Goal: Transaction & Acquisition: Purchase product/service

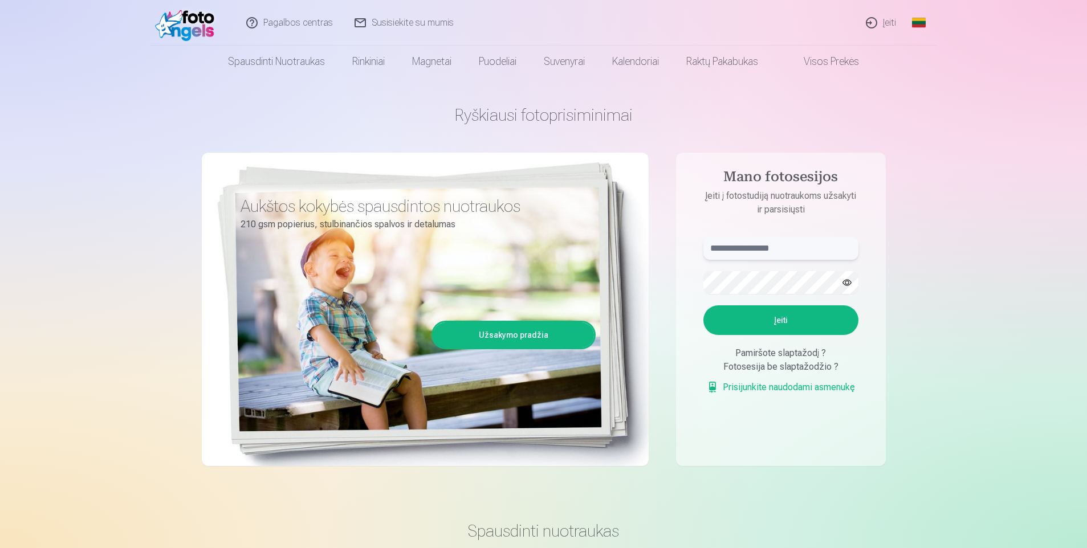
click at [780, 256] on input "text" at bounding box center [780, 248] width 155 height 23
type input "**********"
click at [799, 320] on button "Įeiti" at bounding box center [780, 320] width 155 height 30
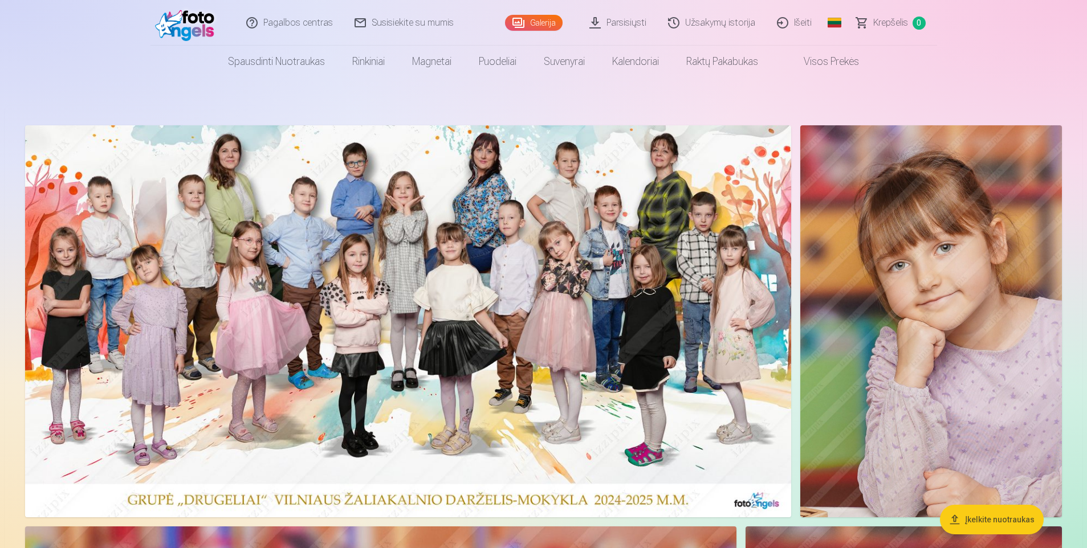
click at [1009, 523] on button "Įkelkite nuotraukas" at bounding box center [992, 520] width 104 height 30
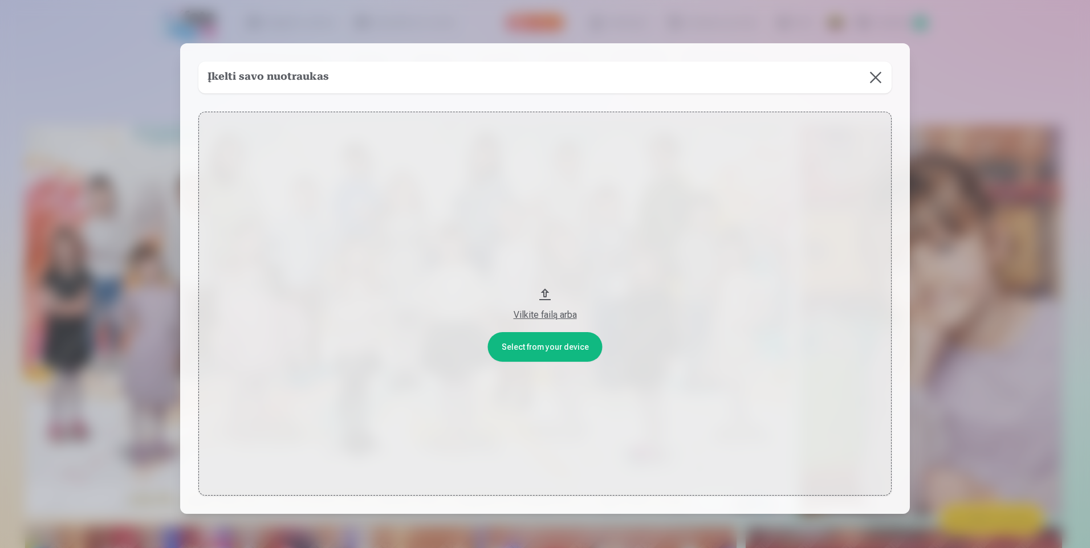
click at [882, 78] on button at bounding box center [875, 78] width 32 height 32
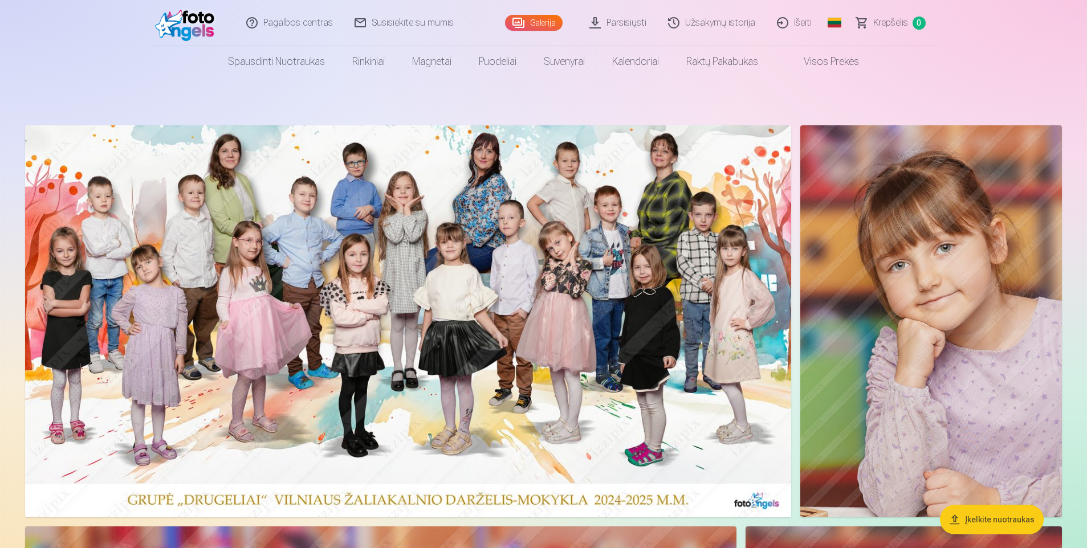
click at [630, 29] on link "Parsisiųsti" at bounding box center [618, 23] width 79 height 46
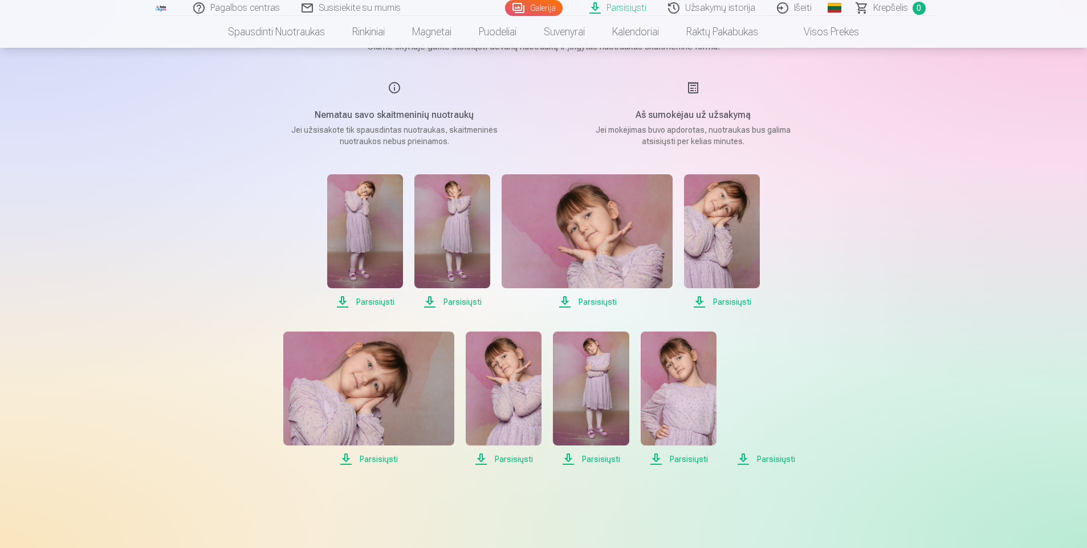
scroll to position [189, 0]
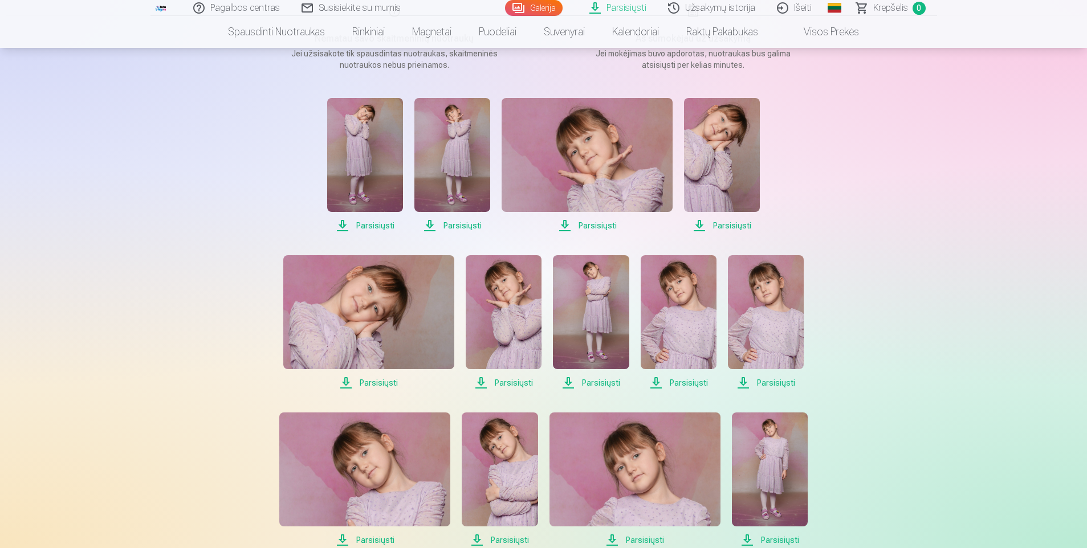
click at [358, 226] on span "Parsisiųsti" at bounding box center [365, 226] width 76 height 14
click at [459, 223] on span "Parsisiųsti" at bounding box center [452, 226] width 76 height 14
click at [598, 225] on span "Parsisiųsti" at bounding box center [587, 226] width 171 height 14
click at [736, 225] on span "Parsisiųsti" at bounding box center [722, 226] width 76 height 14
click at [381, 381] on span "Parsisiųsti" at bounding box center [368, 383] width 171 height 14
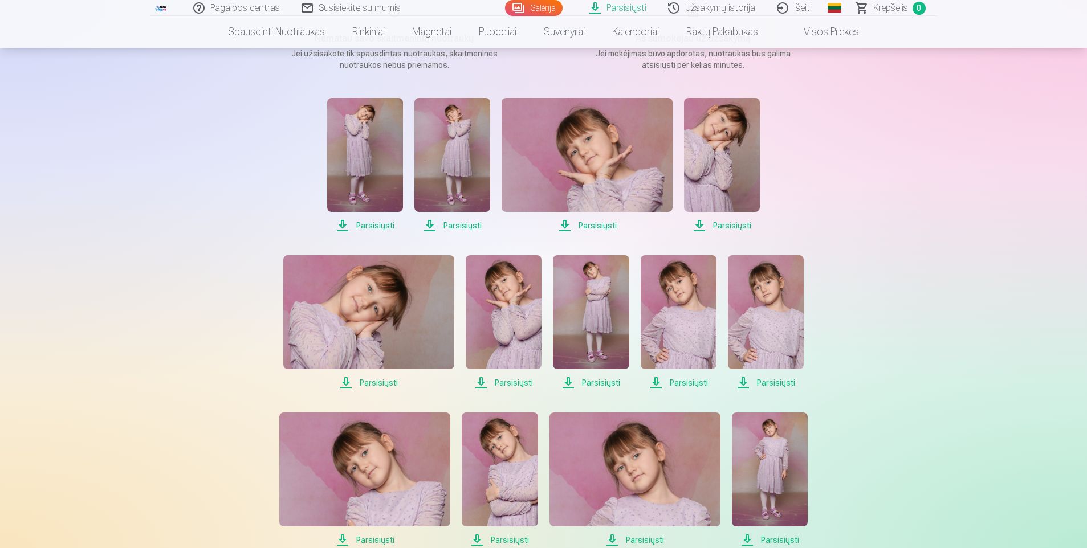
click at [516, 384] on span "Parsisiųsti" at bounding box center [504, 383] width 76 height 14
click at [594, 380] on span "Parsisiųsti" at bounding box center [591, 383] width 76 height 14
click at [687, 384] on span "Parsisiųsti" at bounding box center [679, 383] width 76 height 14
click at [773, 381] on span "Parsisiųsti" at bounding box center [766, 383] width 76 height 14
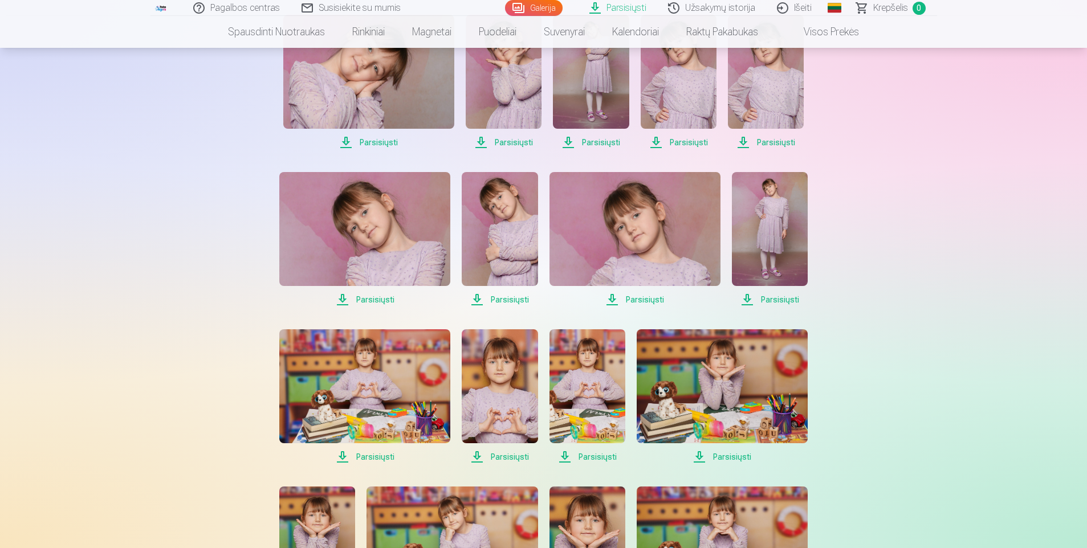
scroll to position [474, 0]
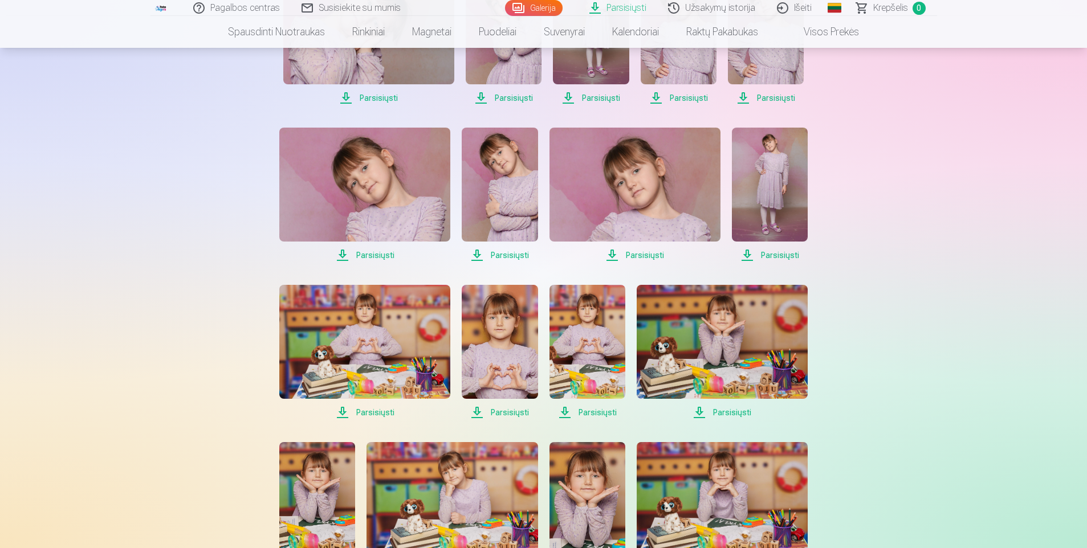
click at [372, 256] on span "Parsisiųsti" at bounding box center [364, 255] width 171 height 14
click at [519, 257] on span "Parsisiųsti" at bounding box center [500, 255] width 76 height 14
click at [636, 256] on span "Parsisiųsti" at bounding box center [634, 255] width 171 height 14
click at [768, 255] on span "Parsisiųsti" at bounding box center [770, 255] width 76 height 14
click at [952, 441] on div "Pagalbos centras Susisiekite su mumis Galerija Parsisiųsti Užsakymų istorija Iš…" at bounding box center [543, 550] width 1087 height 2048
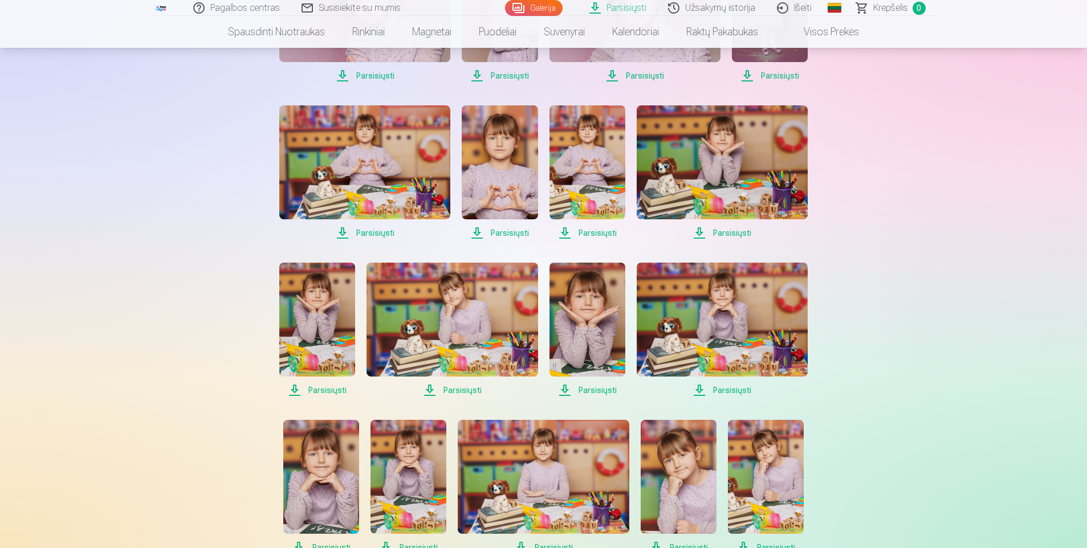
scroll to position [702, 0]
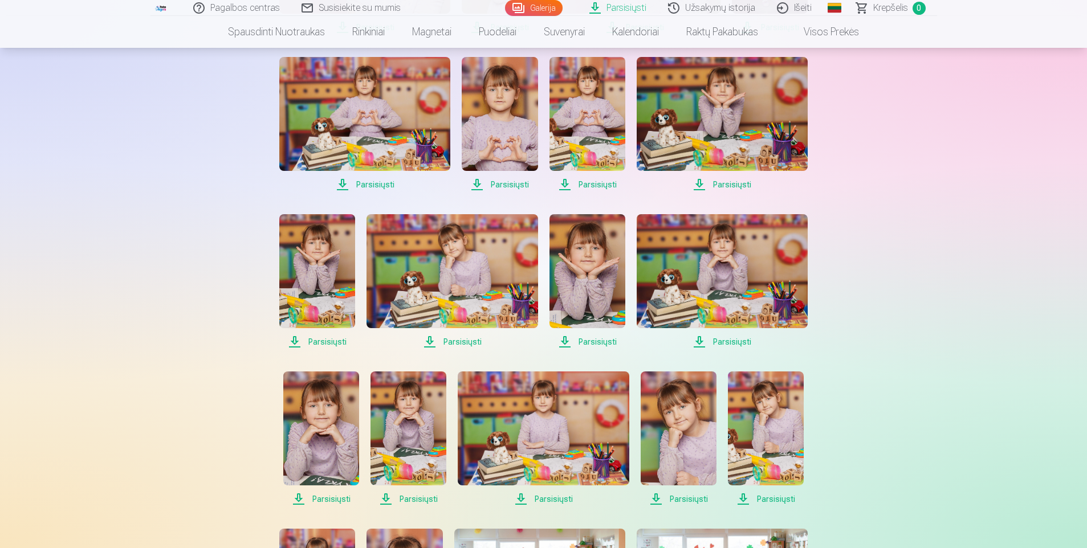
click at [382, 186] on span "Parsisiųsti" at bounding box center [364, 185] width 171 height 14
click at [520, 186] on span "Parsisiųsti" at bounding box center [500, 185] width 76 height 14
click at [590, 184] on span "Parsisiųsti" at bounding box center [587, 185] width 76 height 14
click at [730, 186] on span "Parsisiųsti" at bounding box center [722, 185] width 171 height 14
click at [340, 344] on span "Parsisiųsti" at bounding box center [317, 342] width 76 height 14
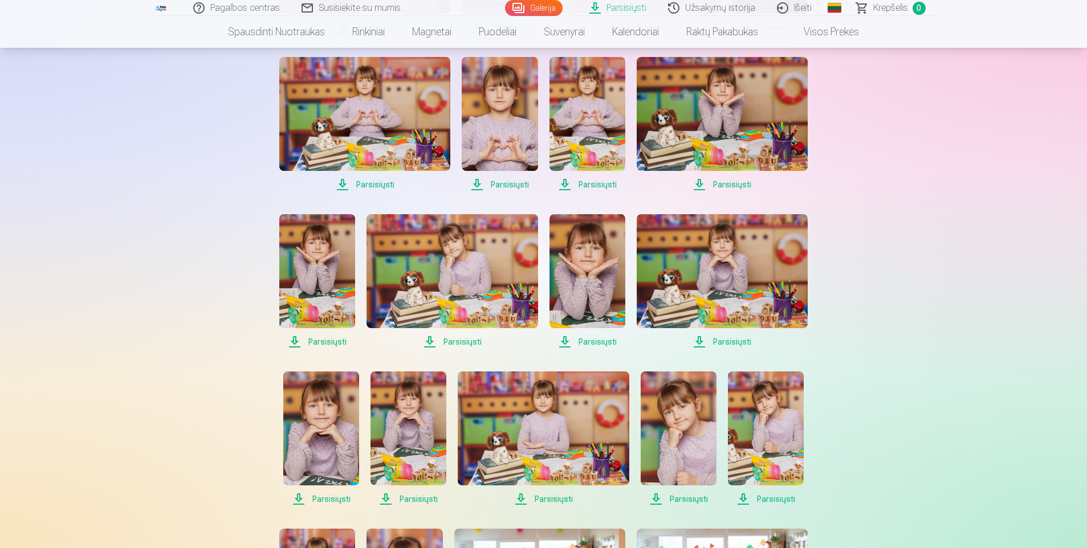
click at [465, 344] on span "Parsisiųsti" at bounding box center [451, 342] width 171 height 14
click at [596, 344] on span "Parsisiųsti" at bounding box center [587, 342] width 76 height 14
click at [739, 344] on span "Parsisiųsti" at bounding box center [722, 342] width 171 height 14
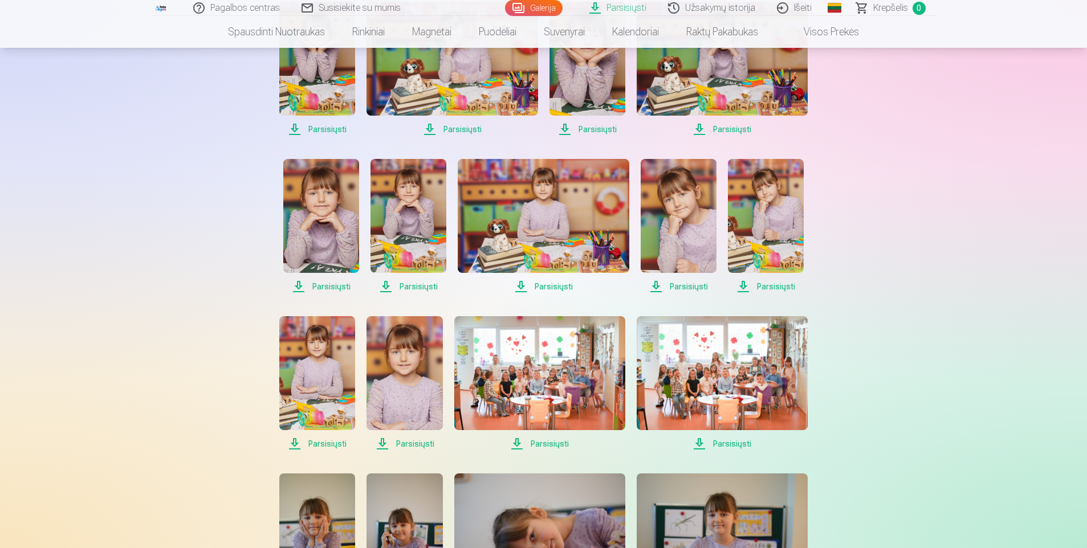
scroll to position [930, 0]
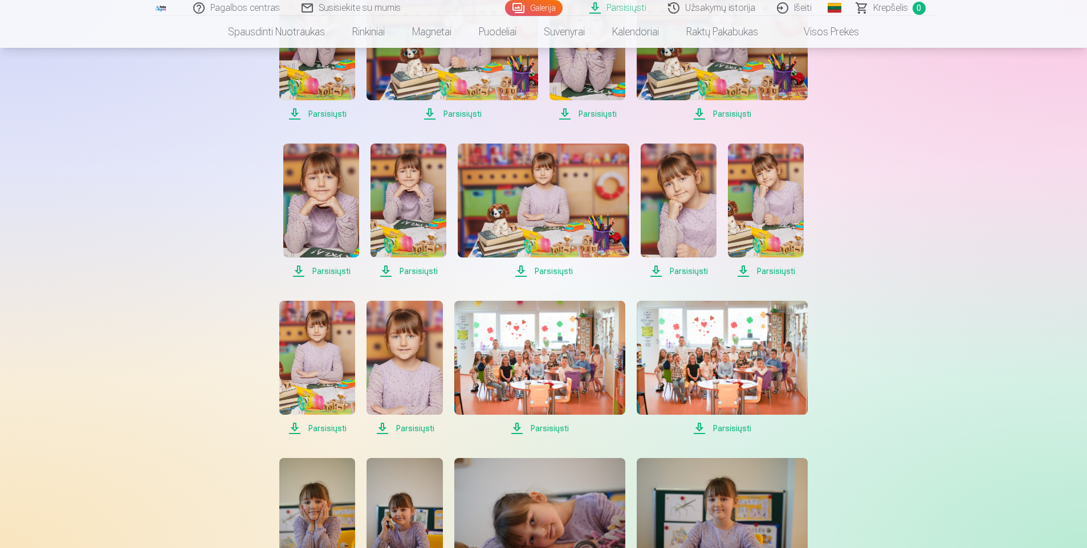
click at [330, 270] on span "Parsisiųsti" at bounding box center [321, 271] width 76 height 14
click at [420, 274] on span "Parsisiųsti" at bounding box center [408, 271] width 76 height 14
click at [553, 269] on span "Parsisiųsti" at bounding box center [543, 271] width 171 height 14
click at [687, 271] on span "Parsisiųsti" at bounding box center [679, 271] width 76 height 14
click at [764, 271] on span "Parsisiųsti" at bounding box center [766, 271] width 76 height 14
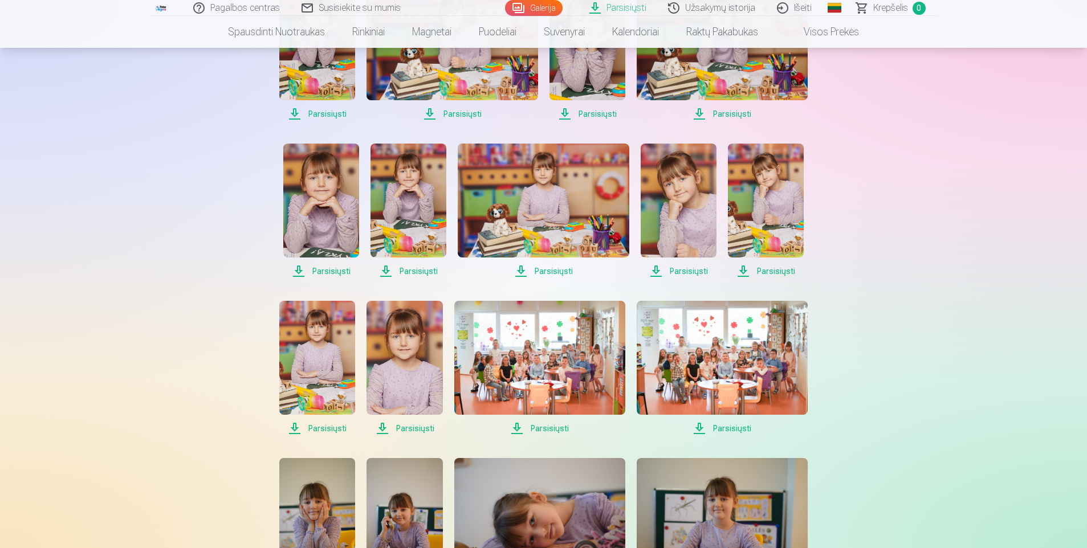
click at [337, 427] on span "Parsisiųsti" at bounding box center [317, 429] width 76 height 14
click at [421, 430] on span "Parsisiųsti" at bounding box center [404, 429] width 76 height 14
click at [541, 427] on span "Parsisiųsti" at bounding box center [539, 429] width 171 height 14
click at [726, 428] on span "Parsisiųsti" at bounding box center [722, 429] width 171 height 14
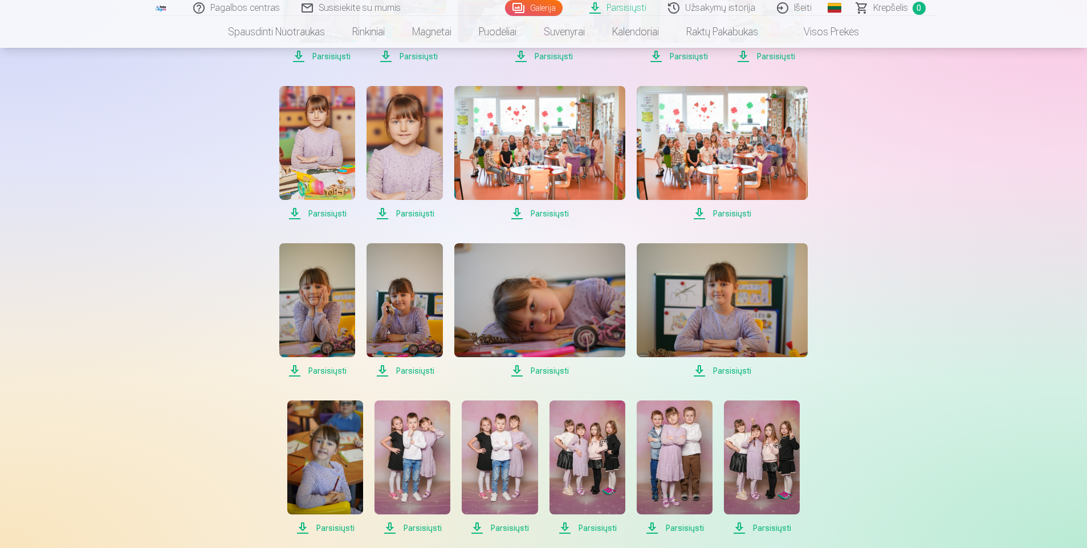
scroll to position [1158, 0]
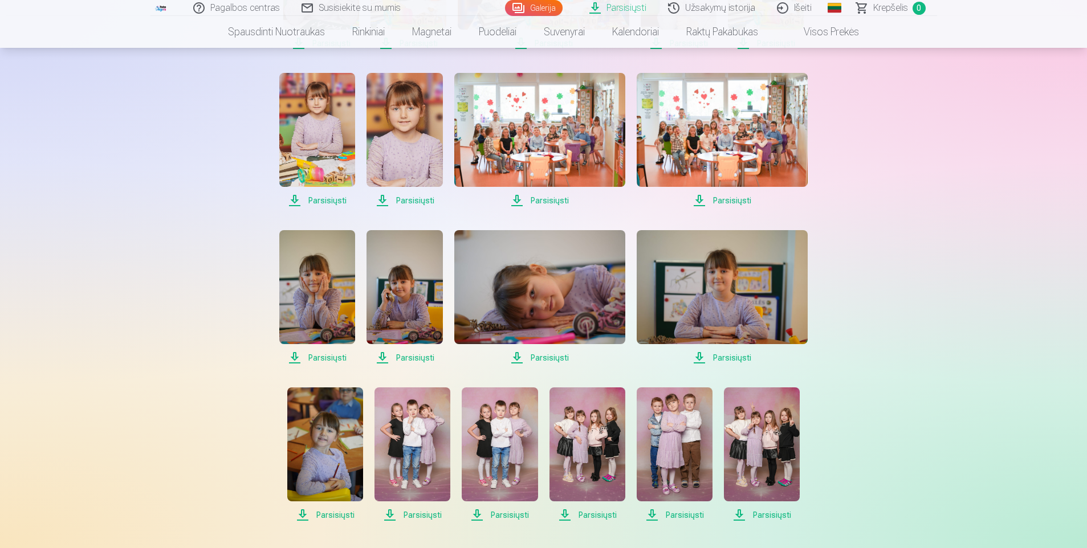
click at [323, 357] on span "Parsisiųsti" at bounding box center [317, 358] width 76 height 14
click at [433, 361] on span "Parsisiųsti" at bounding box center [404, 358] width 76 height 14
click at [550, 355] on span "Parsisiųsti" at bounding box center [539, 358] width 171 height 14
click at [736, 358] on span "Parsisiųsti" at bounding box center [722, 358] width 171 height 14
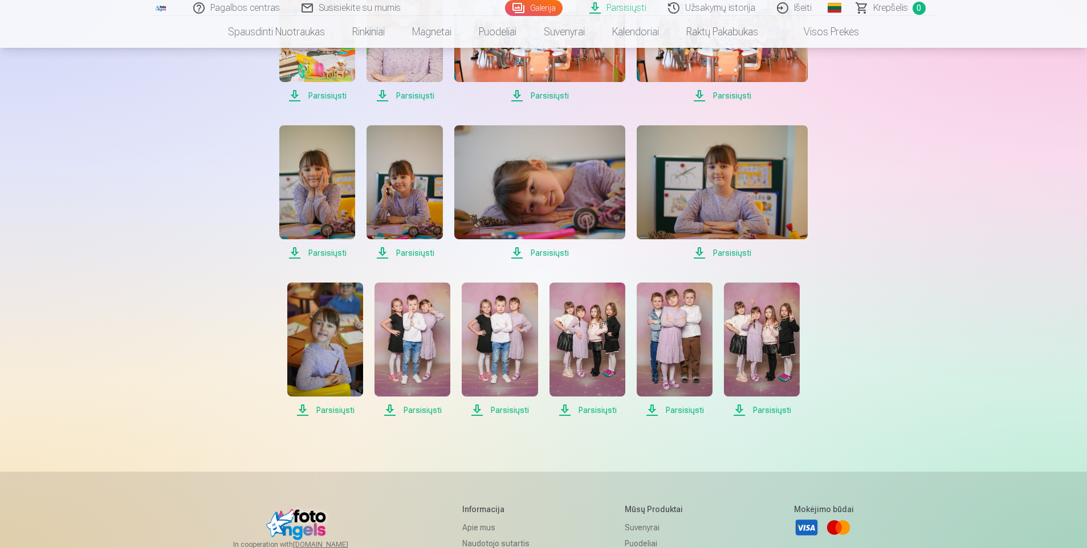
scroll to position [1329, 0]
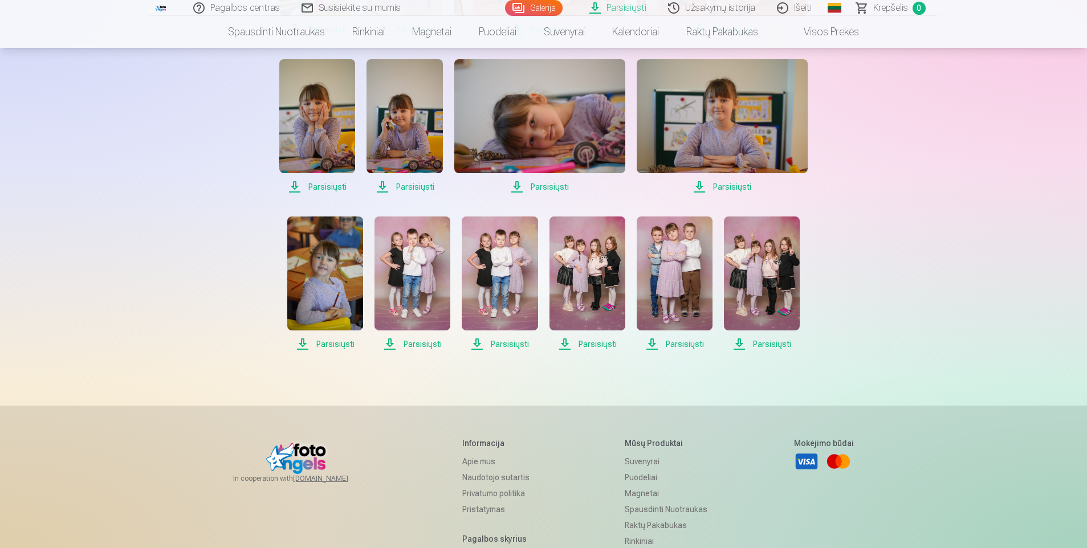
click at [331, 347] on span "Parsisiųsti" at bounding box center [325, 344] width 76 height 14
click at [427, 346] on span "Parsisiųsti" at bounding box center [412, 344] width 76 height 14
click at [515, 347] on span "Parsisiųsti" at bounding box center [500, 344] width 76 height 14
click at [596, 343] on span "Parsisiųsti" at bounding box center [587, 344] width 76 height 14
click at [676, 345] on span "Parsisiųsti" at bounding box center [675, 344] width 76 height 14
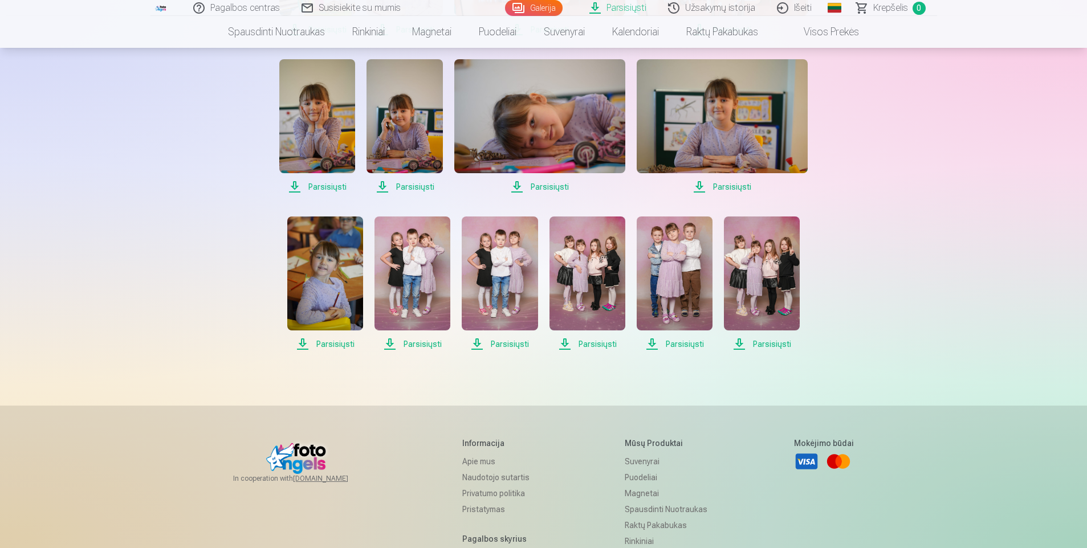
click at [763, 345] on span "Parsisiųsti" at bounding box center [762, 344] width 76 height 14
drag, startPoint x: 987, startPoint y: 402, endPoint x: 975, endPoint y: 402, distance: 12.0
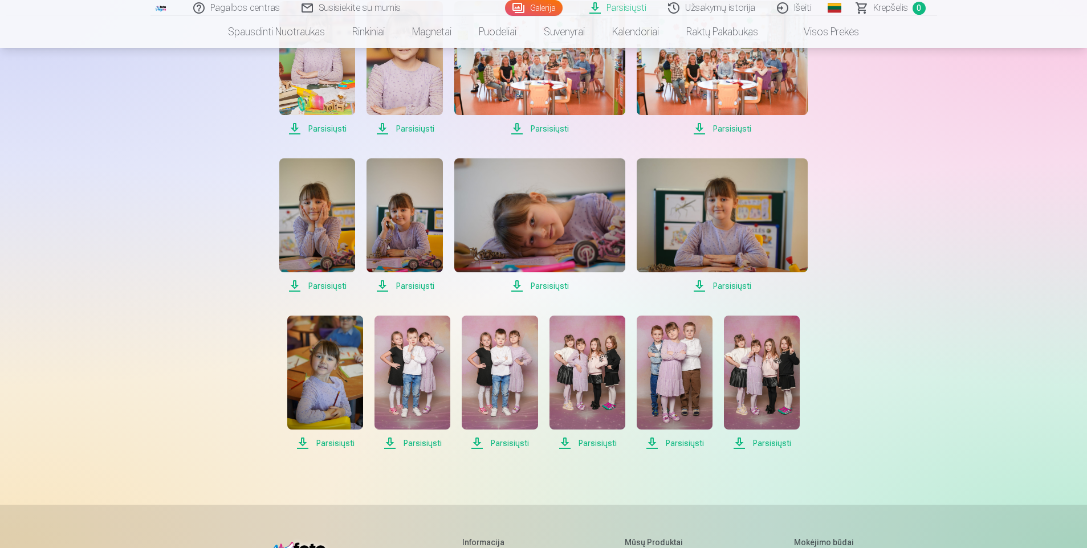
scroll to position [1215, 0]
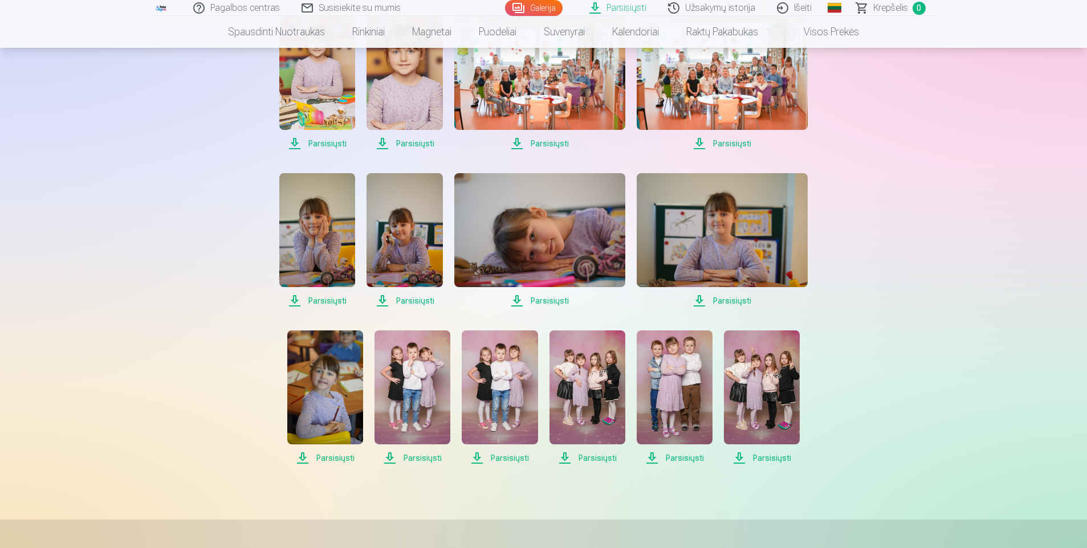
drag, startPoint x: 336, startPoint y: 461, endPoint x: 349, endPoint y: 461, distance: 12.5
click at [336, 461] on span "Parsisiųsti" at bounding box center [325, 458] width 76 height 14
click at [512, 462] on span "Parsisiųsti" at bounding box center [500, 458] width 76 height 14
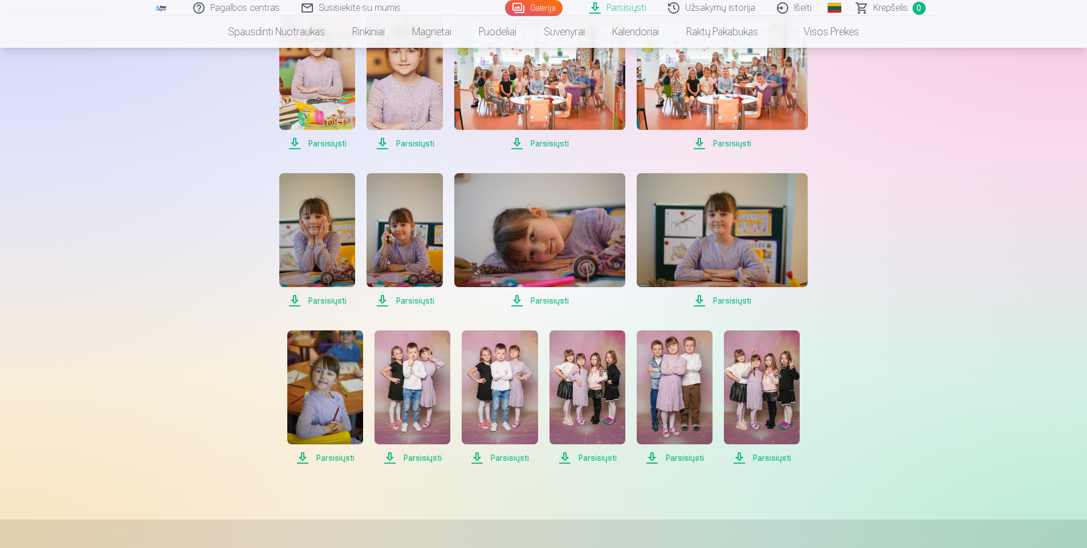
click at [692, 457] on span "Parsisiųsti" at bounding box center [675, 458] width 76 height 14
click at [420, 458] on span "Parsisiųsti" at bounding box center [412, 458] width 76 height 14
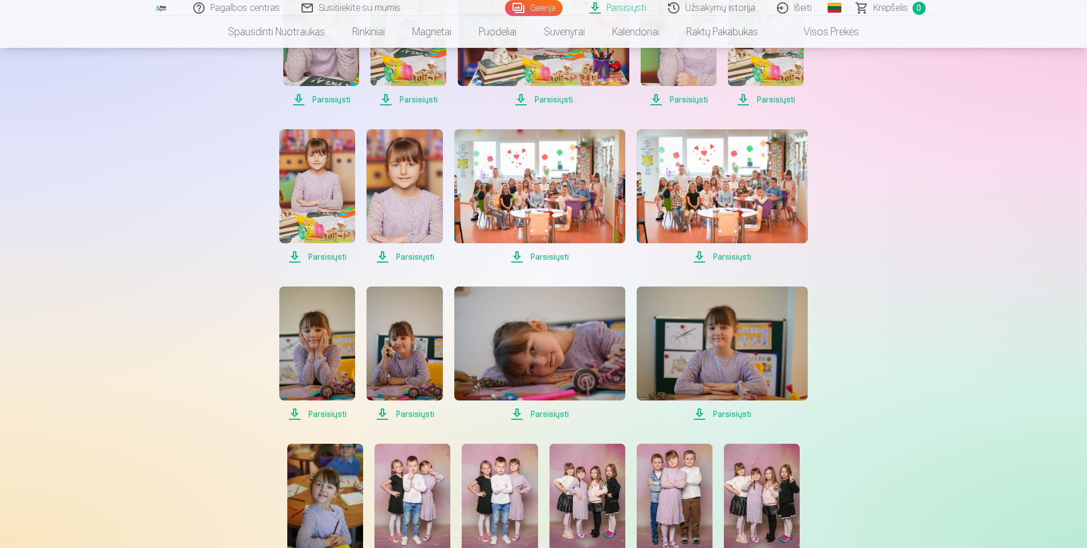
scroll to position [1101, 0]
click at [405, 413] on span "Parsisiųsti" at bounding box center [404, 415] width 76 height 14
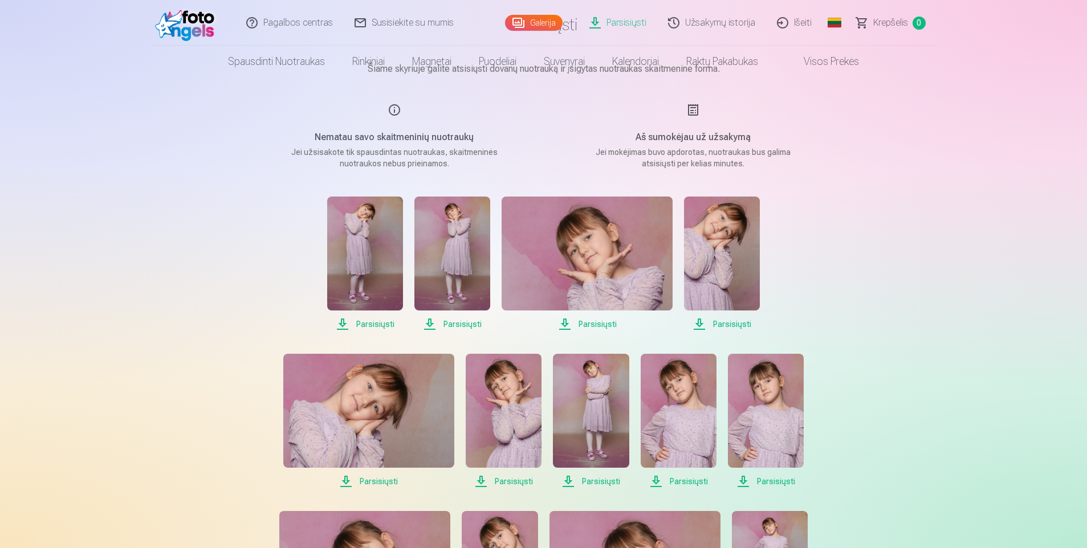
scroll to position [0, 0]
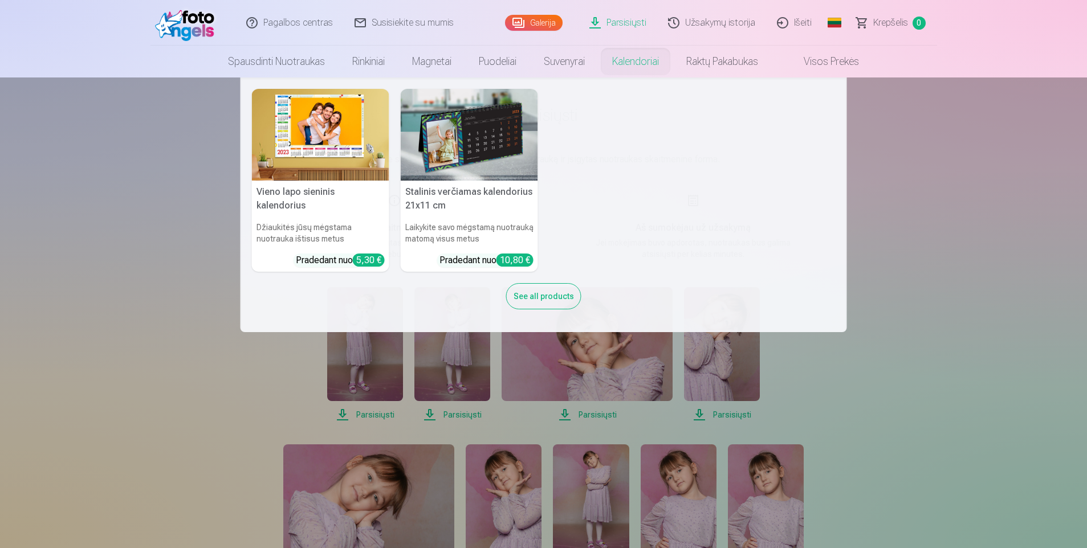
click at [484, 149] on img at bounding box center [469, 135] width 137 height 92
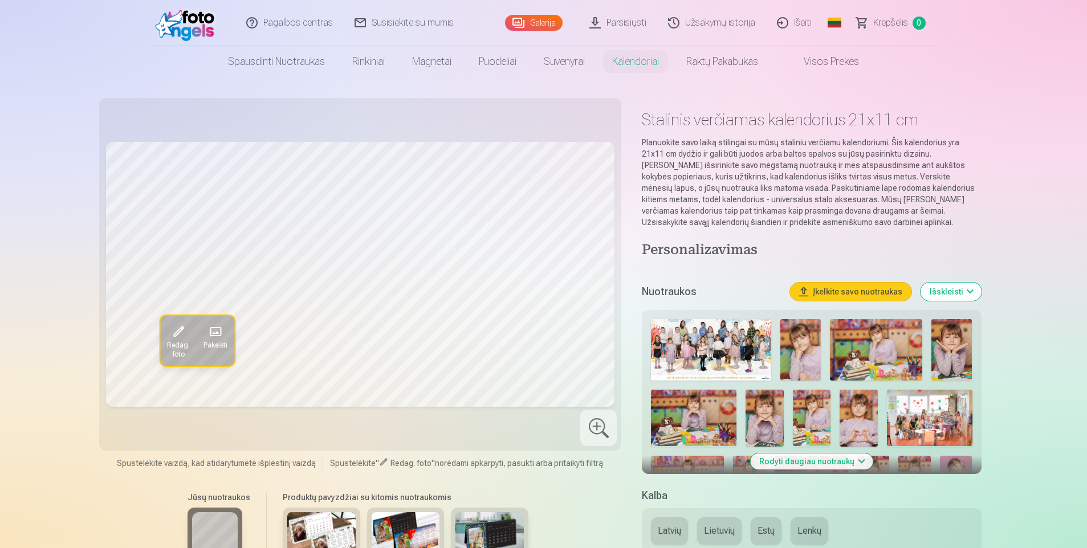
click at [850, 467] on button "Rodyti daugiau nuotraukų" at bounding box center [811, 462] width 123 height 16
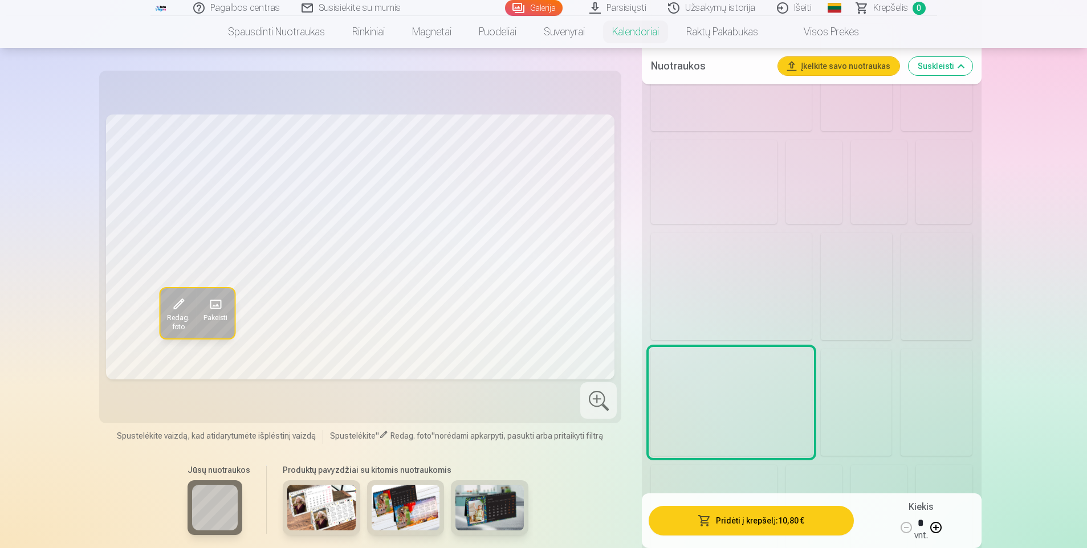
scroll to position [1254, 0]
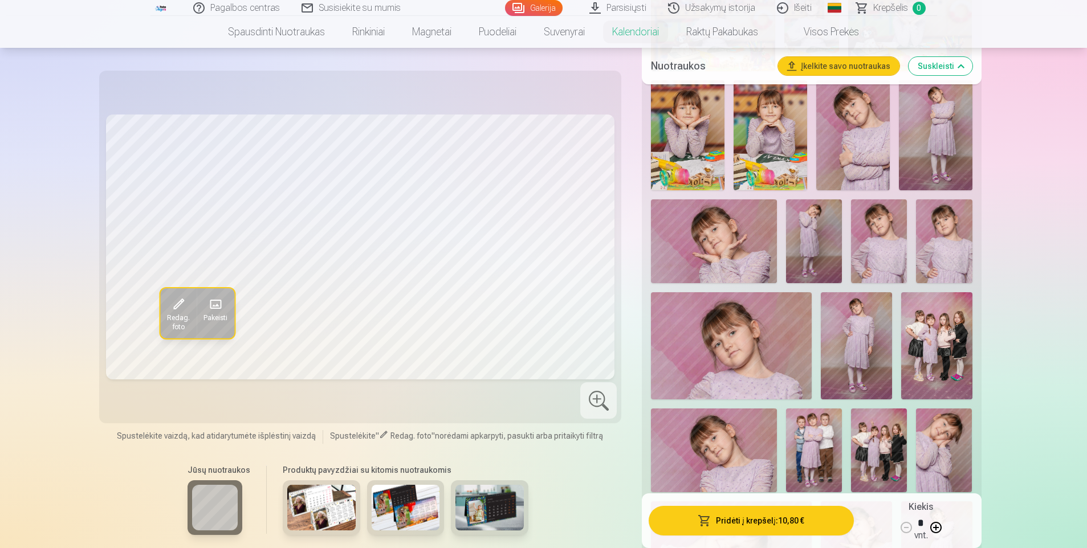
scroll to position [741, 0]
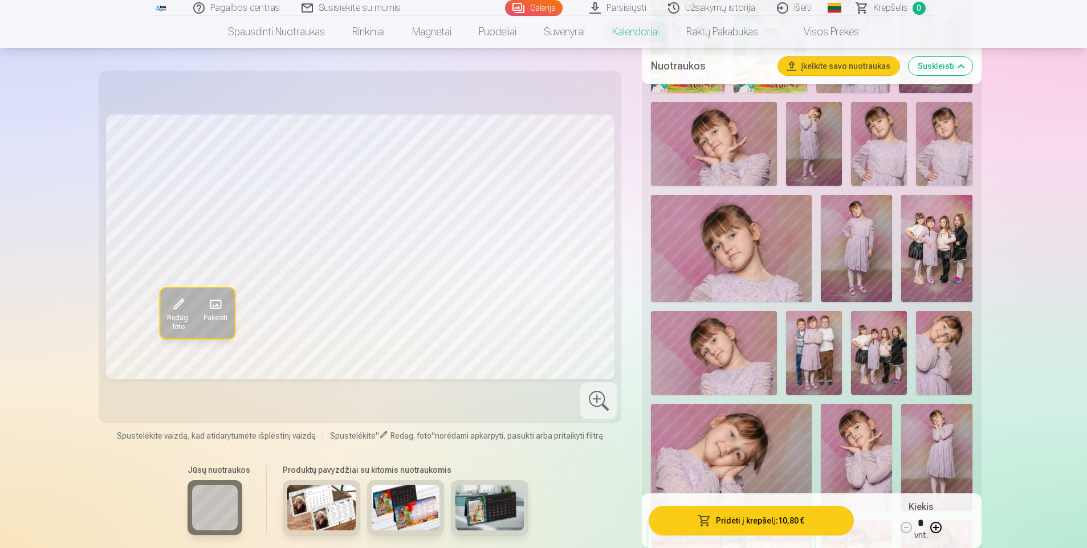
click at [734, 438] on img at bounding box center [731, 457] width 160 height 107
click at [857, 435] on img at bounding box center [856, 457] width 71 height 107
click at [215, 306] on span at bounding box center [215, 304] width 18 height 18
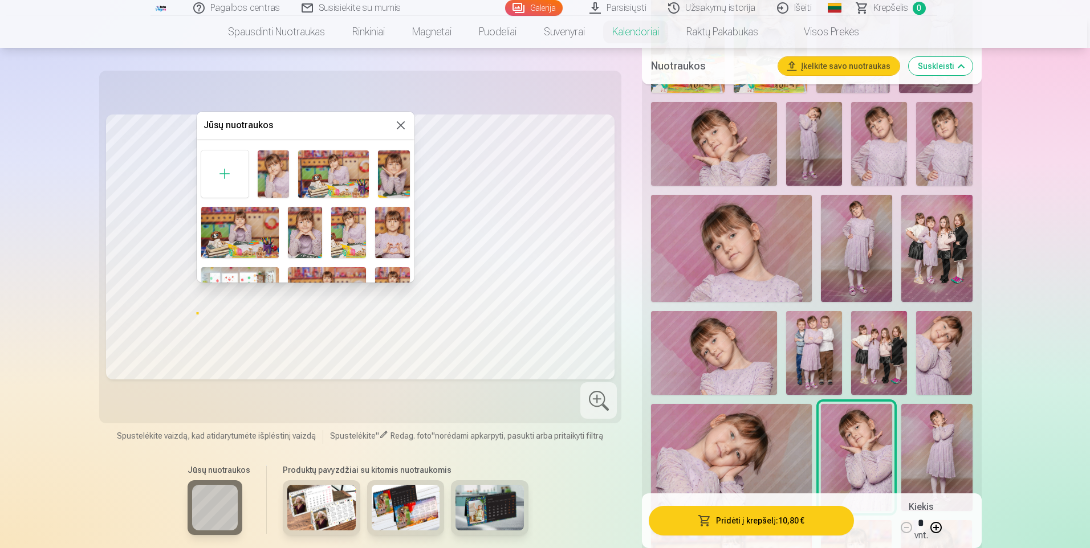
click at [394, 127] on button at bounding box center [401, 126] width 14 height 14
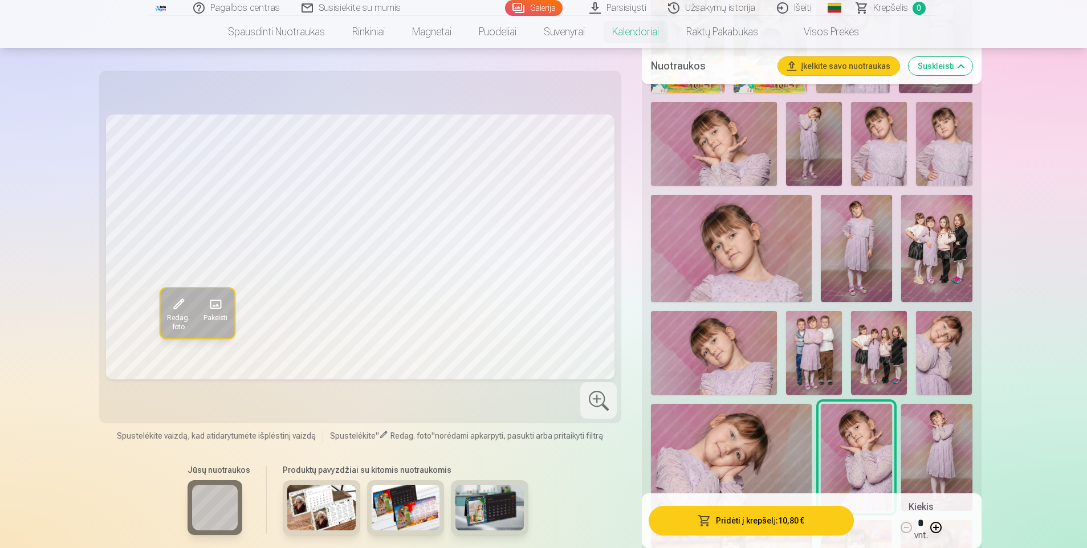
scroll to position [912, 0]
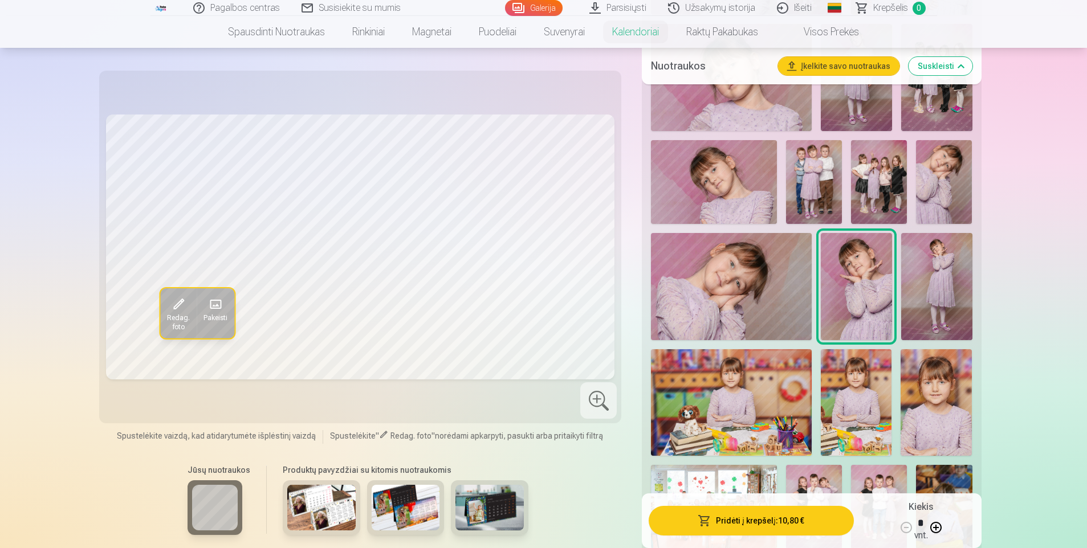
click at [304, 497] on img at bounding box center [321, 508] width 68 height 46
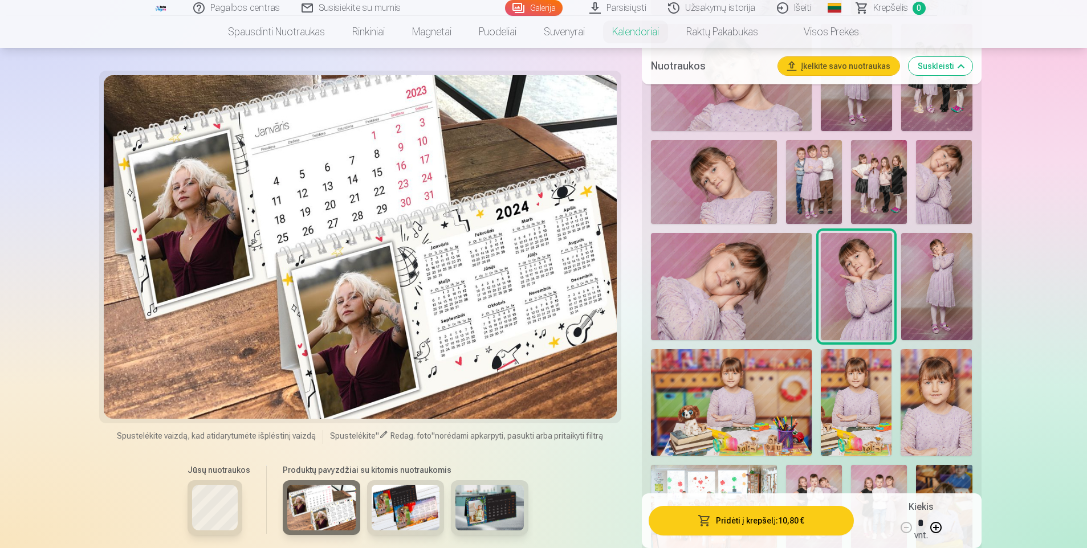
click at [405, 495] on img at bounding box center [406, 508] width 68 height 46
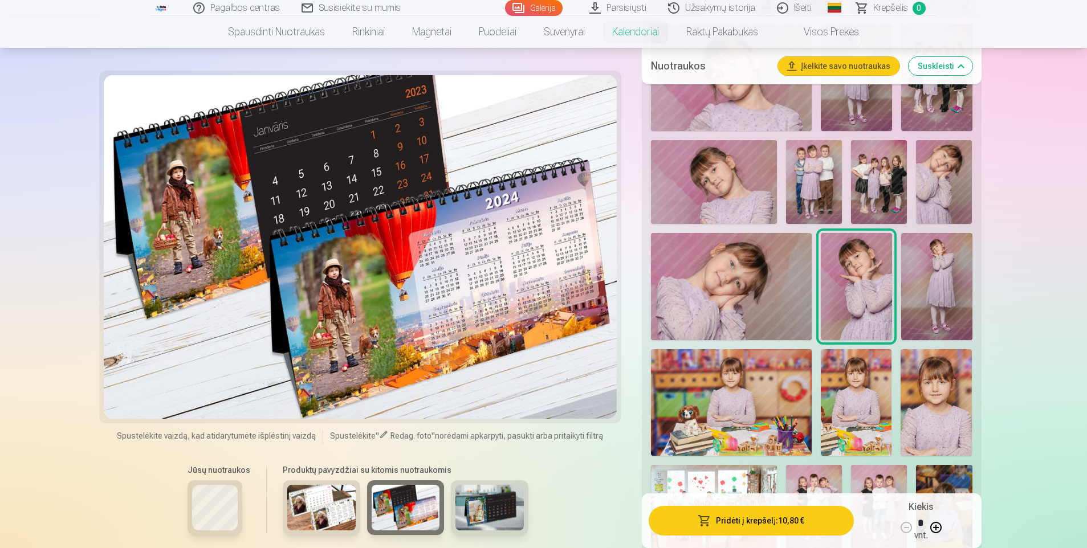
drag, startPoint x: 498, startPoint y: 506, endPoint x: 490, endPoint y: 505, distance: 8.6
click at [499, 505] on img at bounding box center [489, 508] width 68 height 46
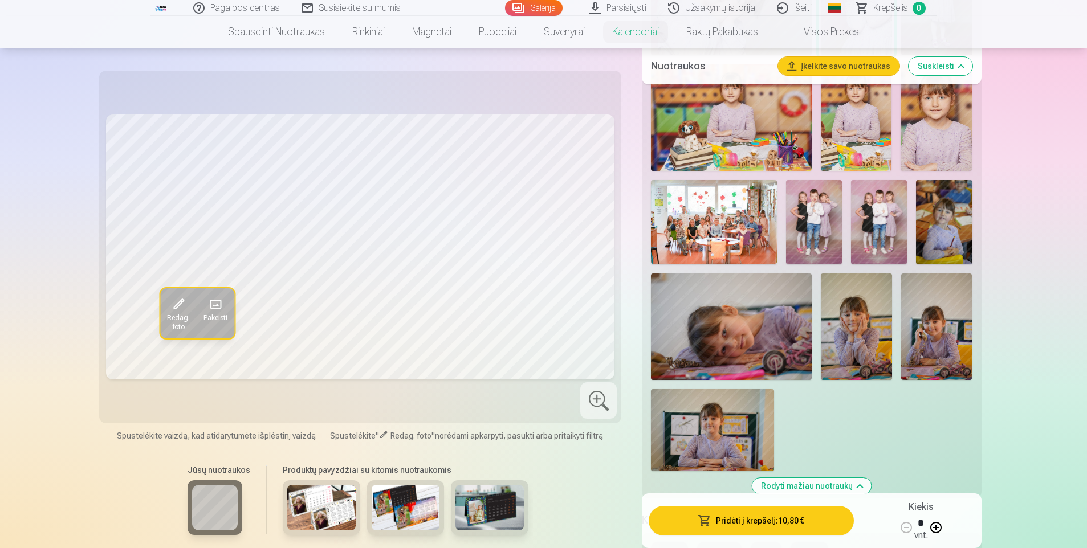
scroll to position [1482, 0]
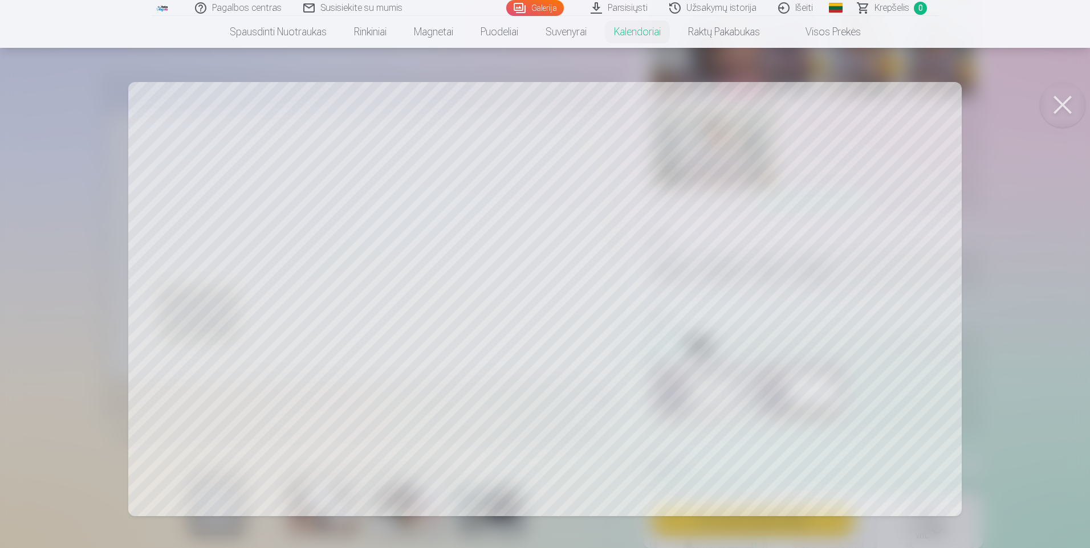
click at [1061, 101] on button at bounding box center [1063, 105] width 46 height 46
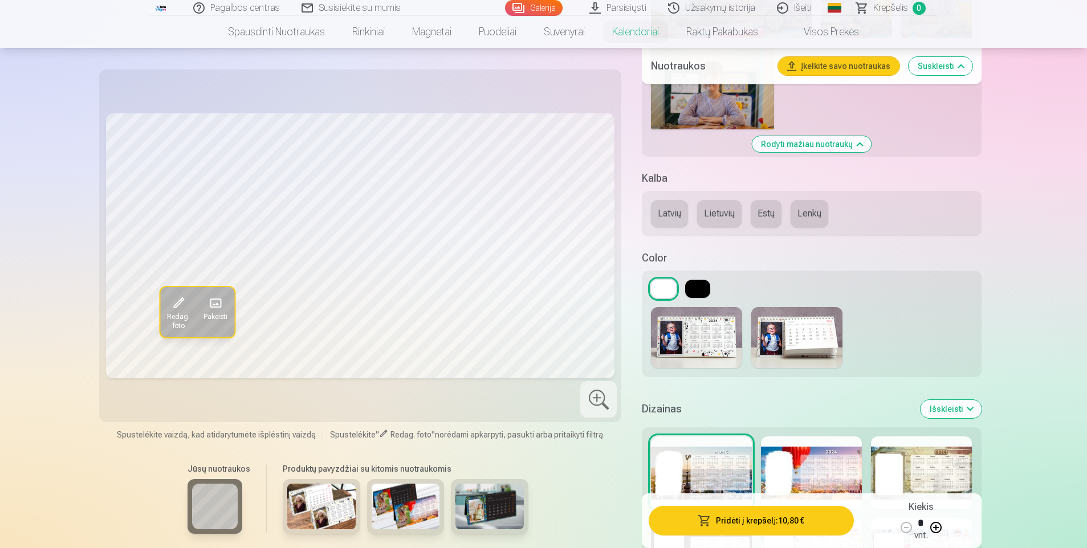
scroll to position [1653, 0]
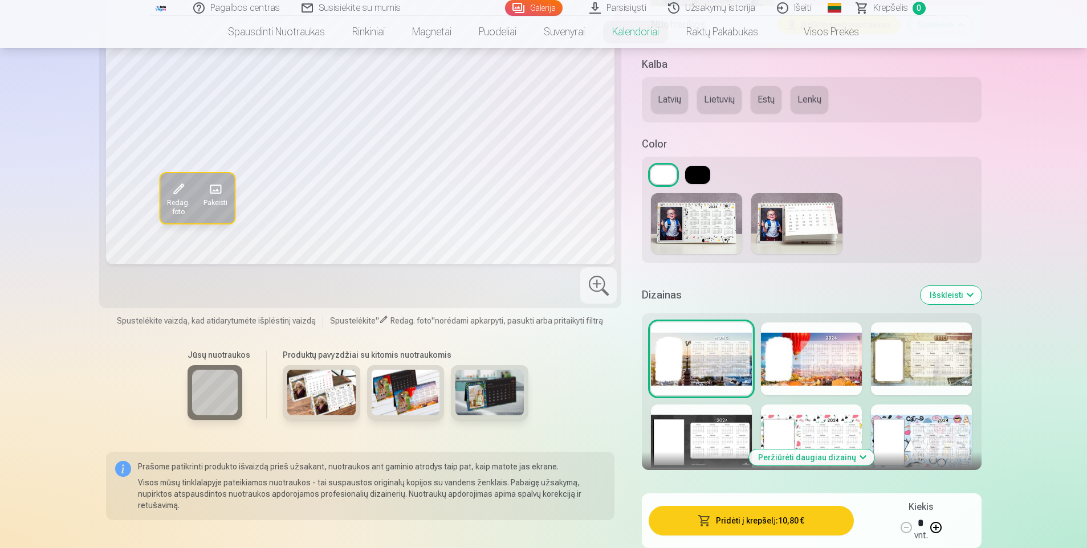
click at [926, 356] on div at bounding box center [921, 359] width 101 height 73
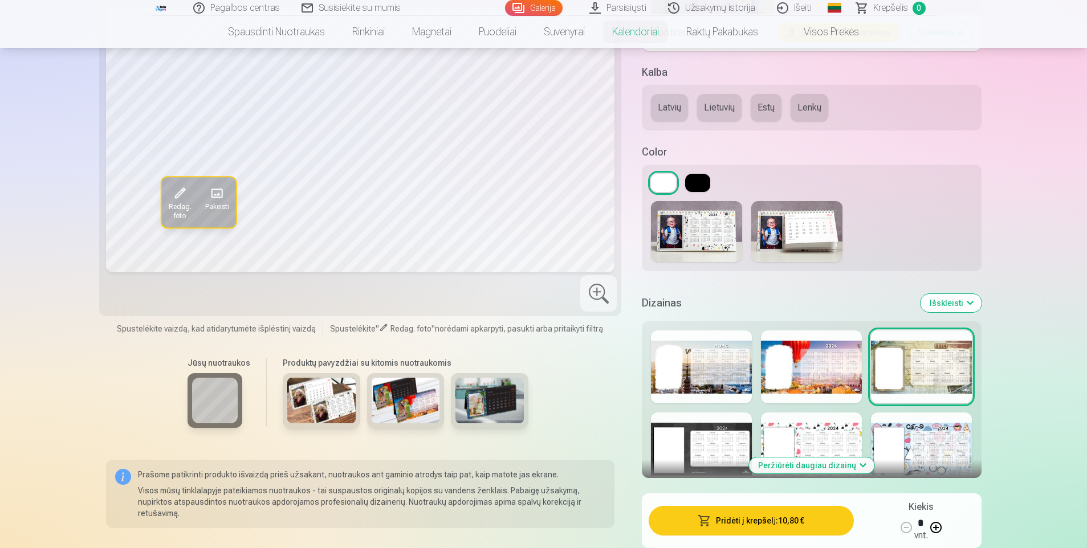
scroll to position [1767, 0]
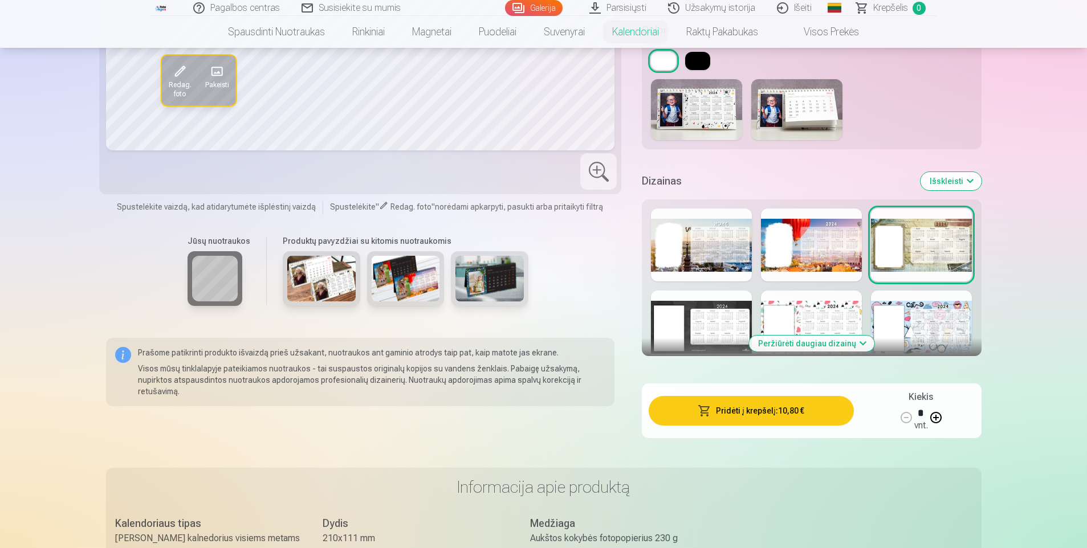
click at [917, 315] on div at bounding box center [921, 327] width 101 height 73
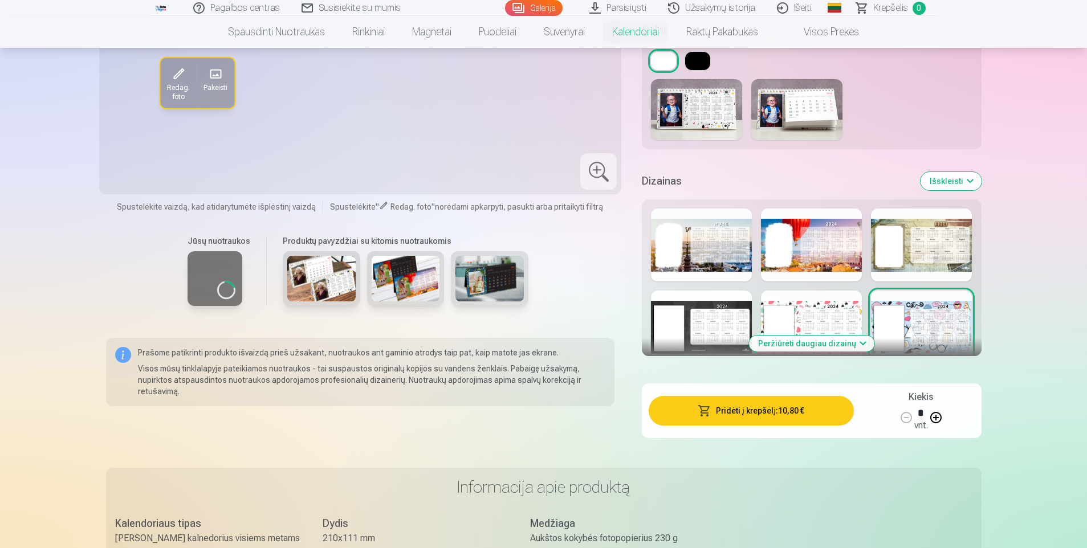
click at [845, 347] on button "Peržiūrėti daugiau dizainų" at bounding box center [811, 344] width 125 height 16
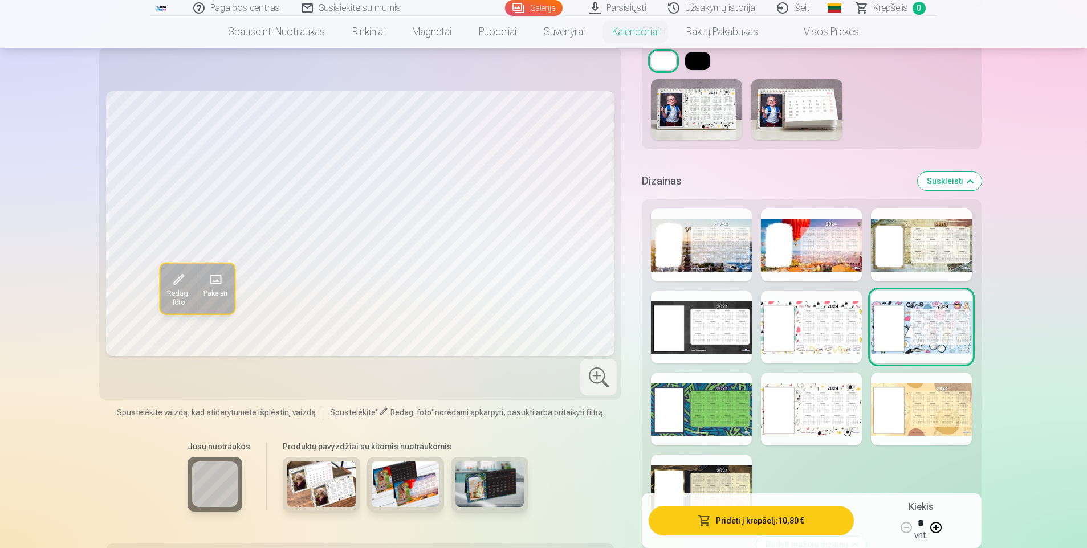
click at [835, 402] on div at bounding box center [811, 409] width 101 height 73
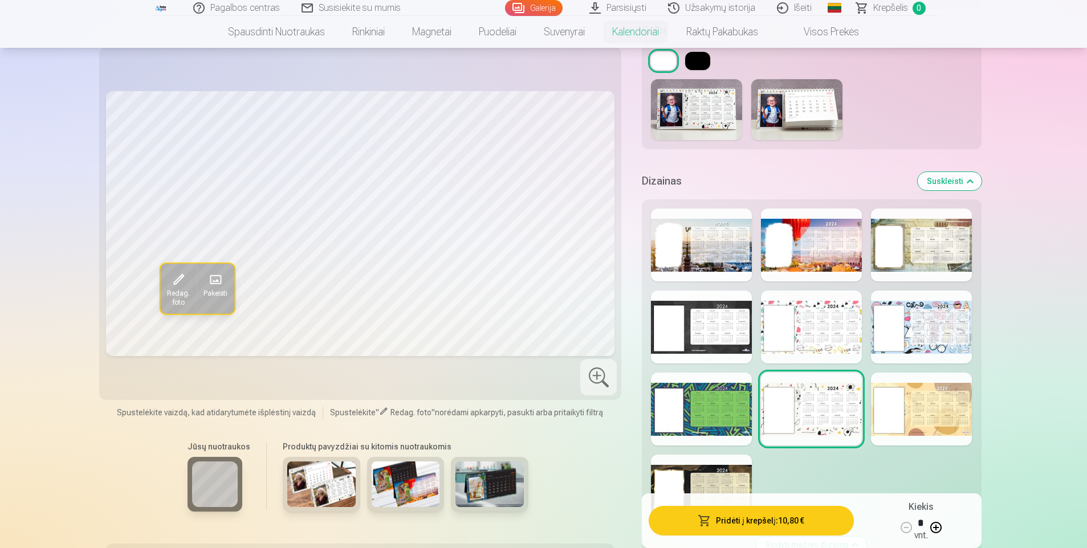
click at [915, 324] on div at bounding box center [921, 327] width 101 height 73
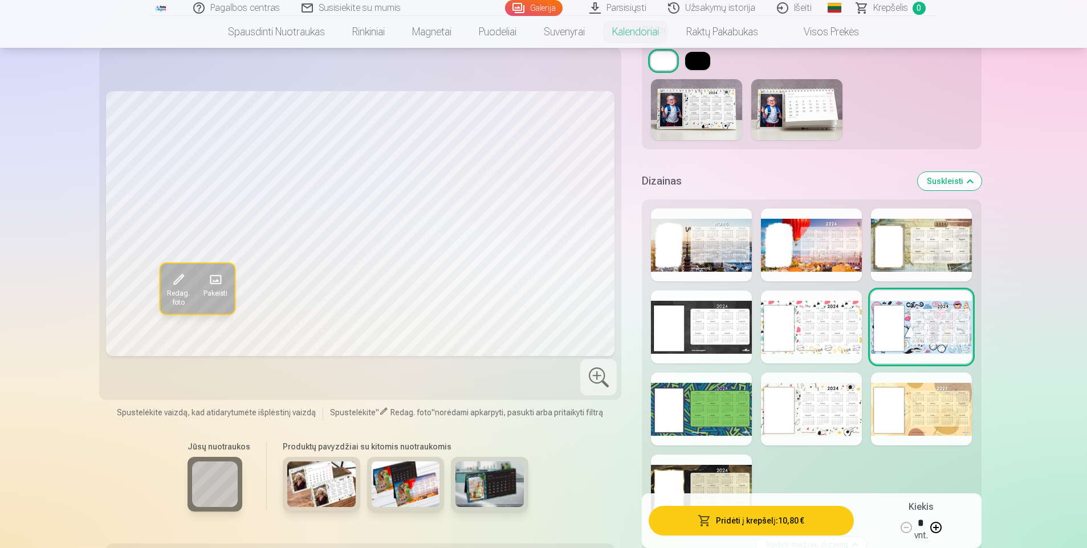
click at [820, 330] on div at bounding box center [811, 327] width 101 height 73
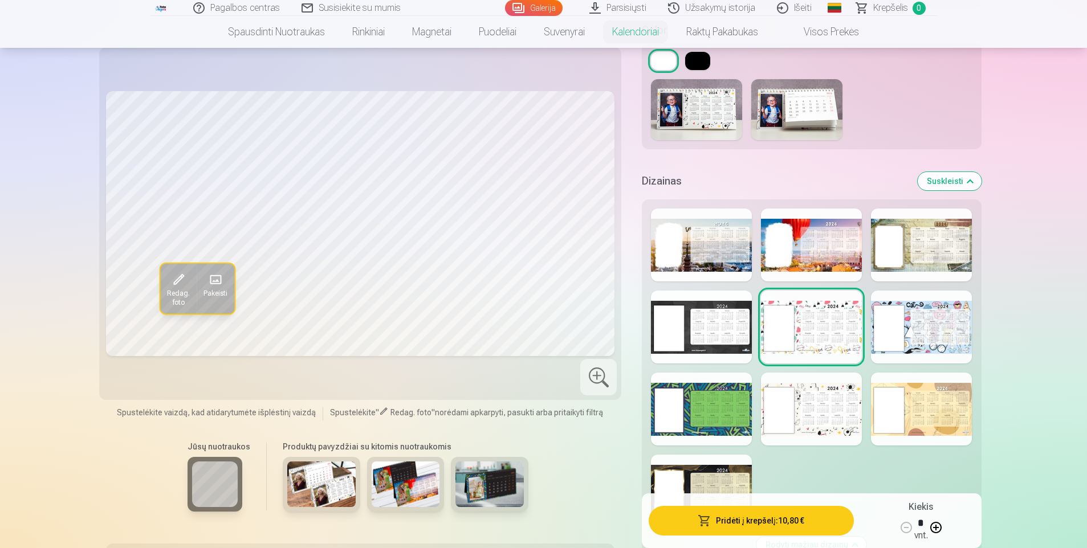
click at [829, 394] on div at bounding box center [811, 409] width 101 height 73
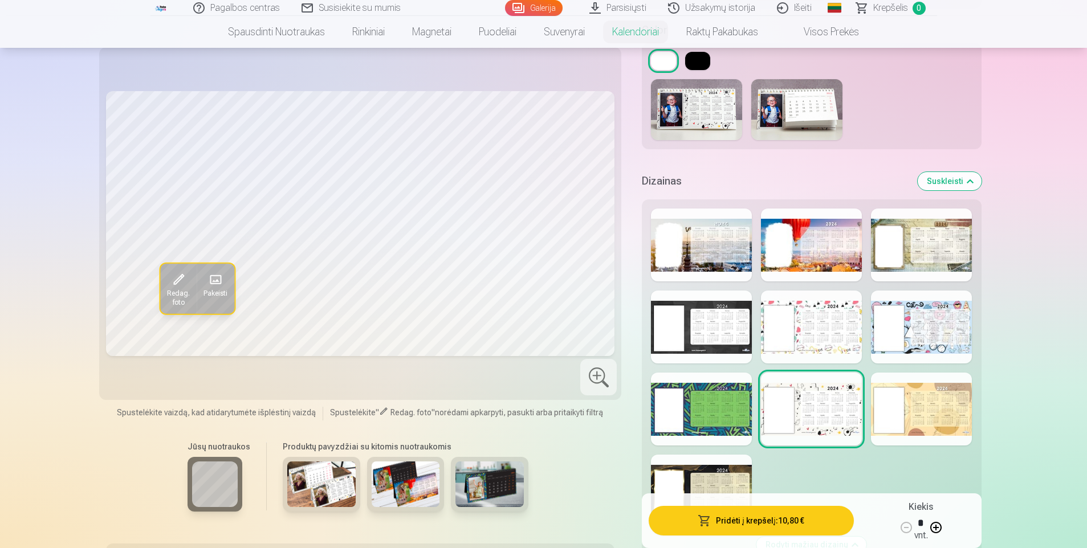
click at [827, 341] on div at bounding box center [811, 327] width 101 height 73
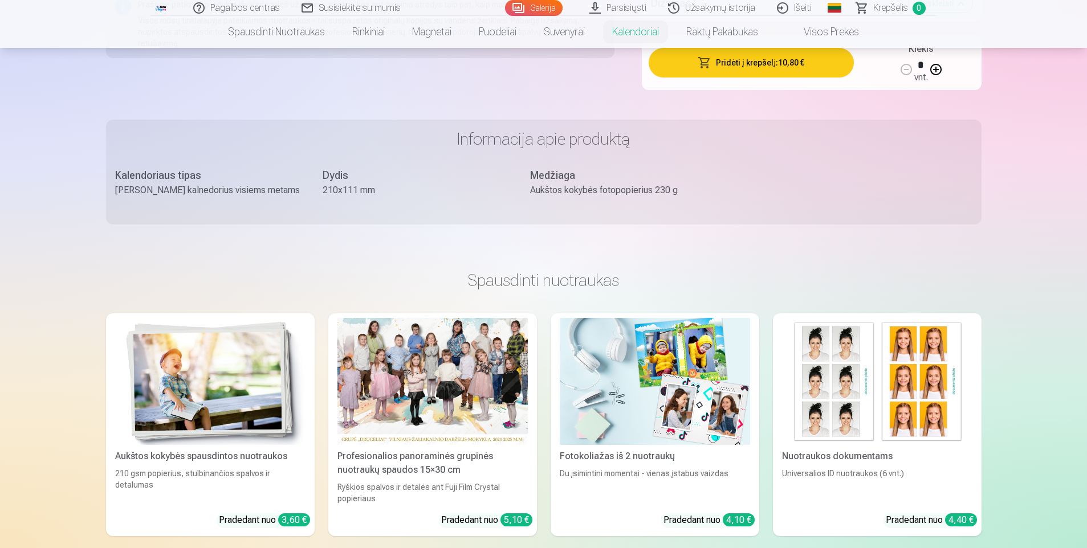
scroll to position [2508, 0]
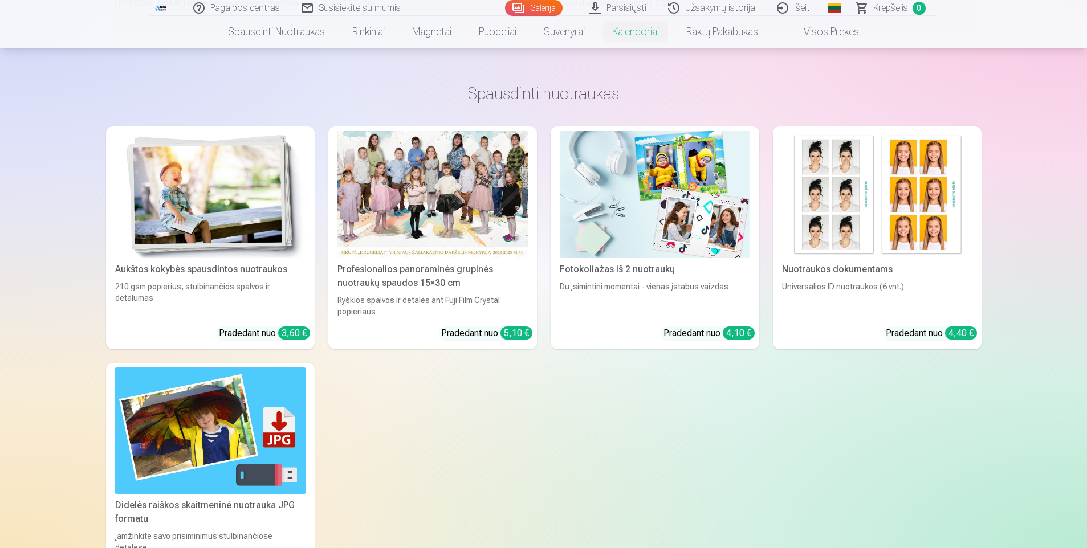
click at [439, 162] on div at bounding box center [432, 194] width 190 height 127
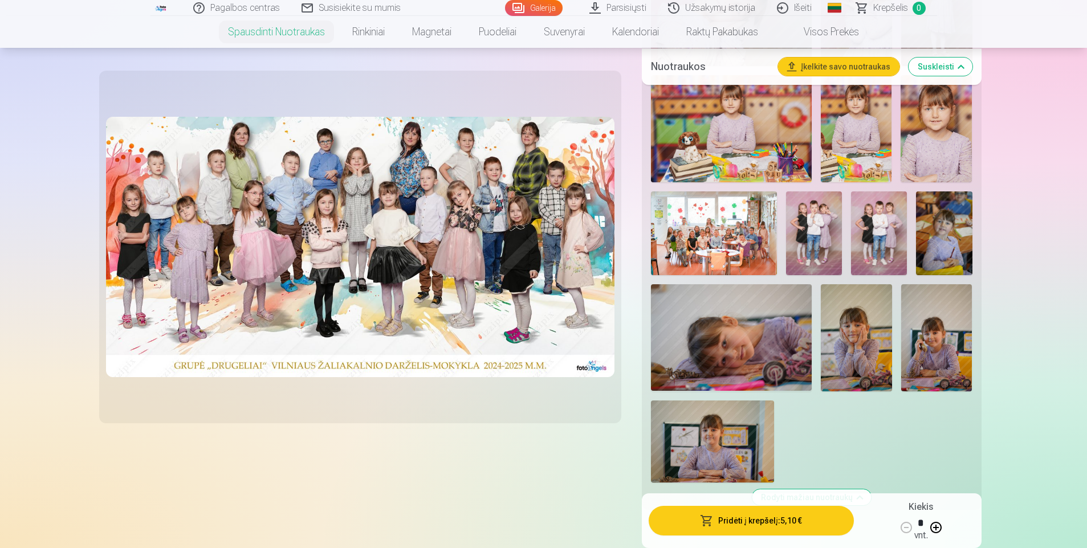
scroll to position [1425, 0]
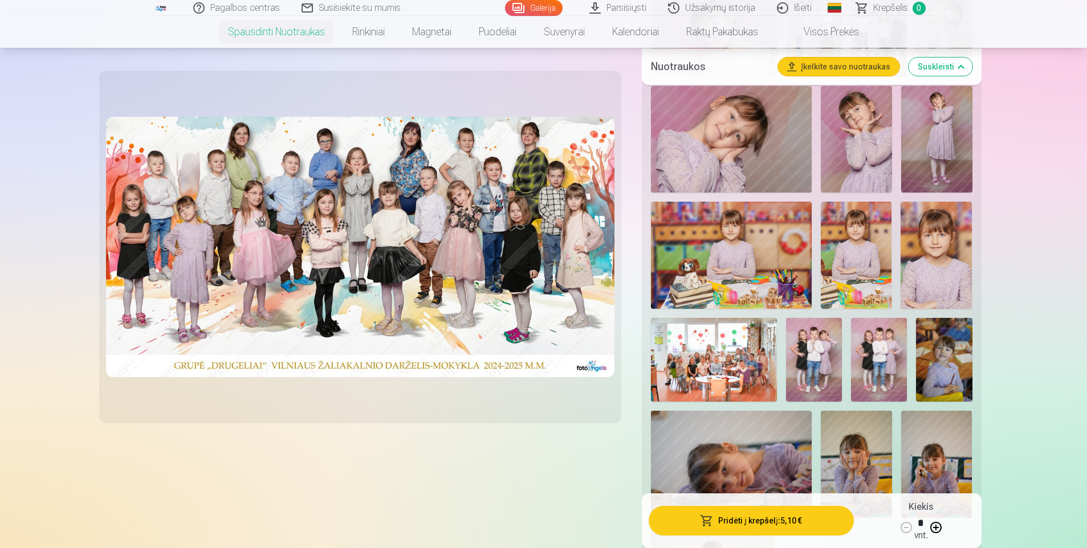
drag, startPoint x: 1021, startPoint y: 326, endPoint x: 993, endPoint y: 243, distance: 88.0
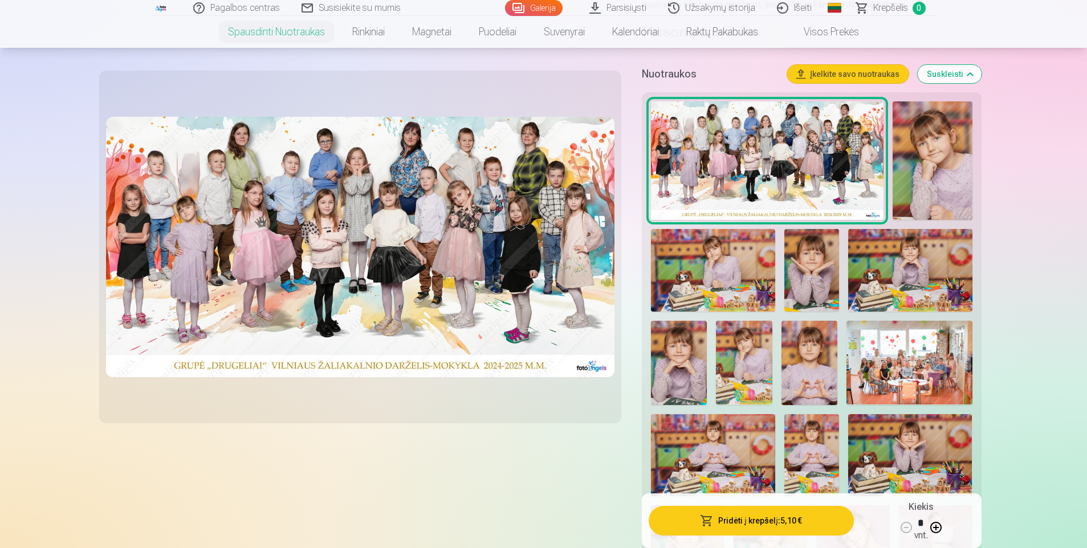
scroll to position [399, 0]
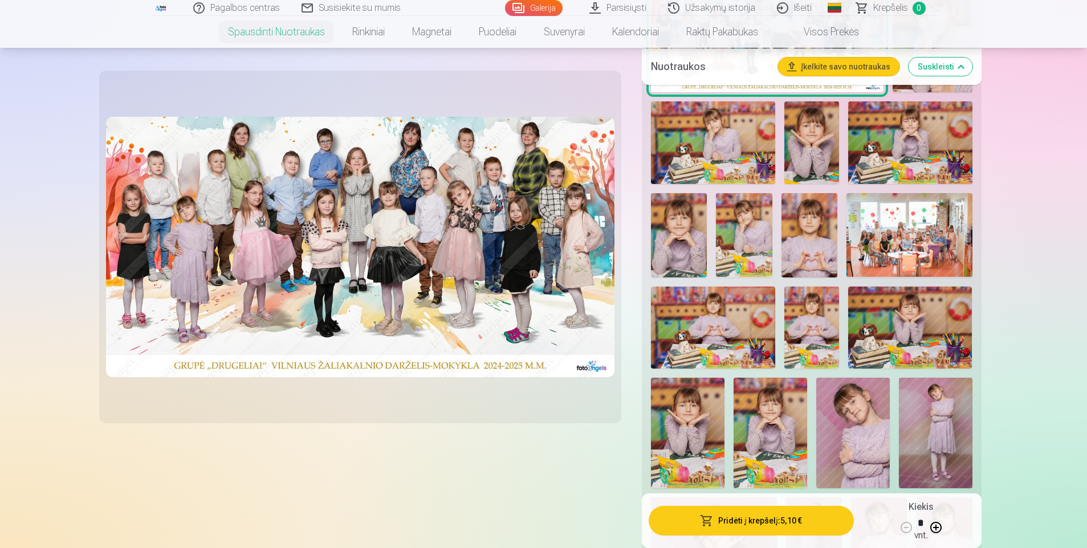
click at [537, 9] on link "Galerija" at bounding box center [534, 8] width 58 height 16
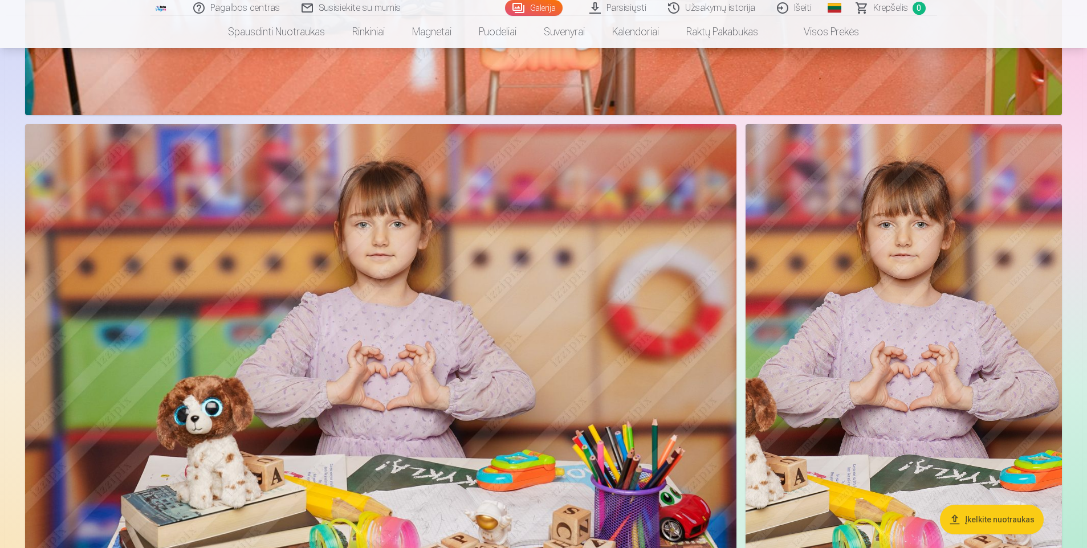
scroll to position [2964, 0]
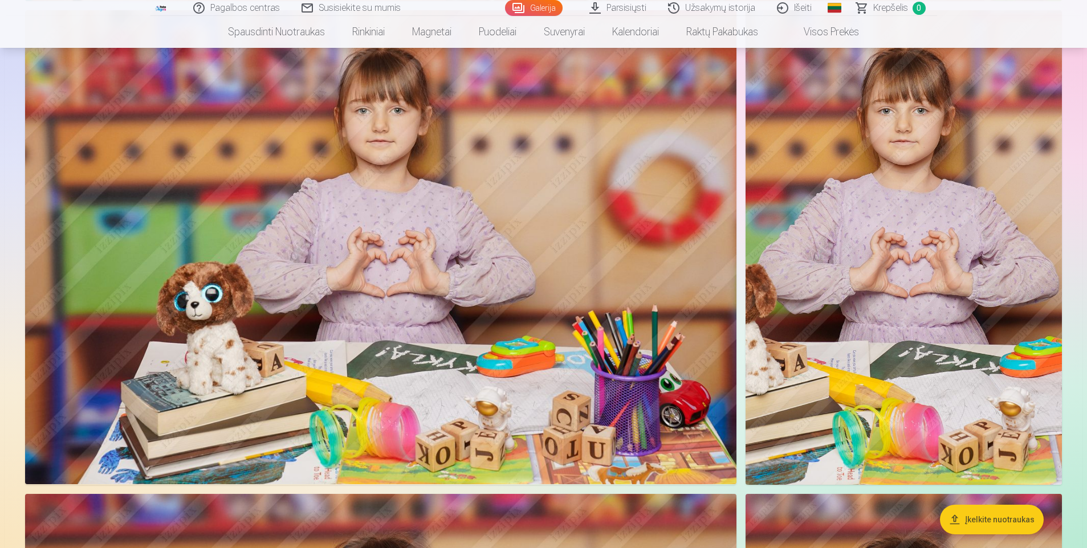
click at [391, 250] on img at bounding box center [380, 247] width 711 height 474
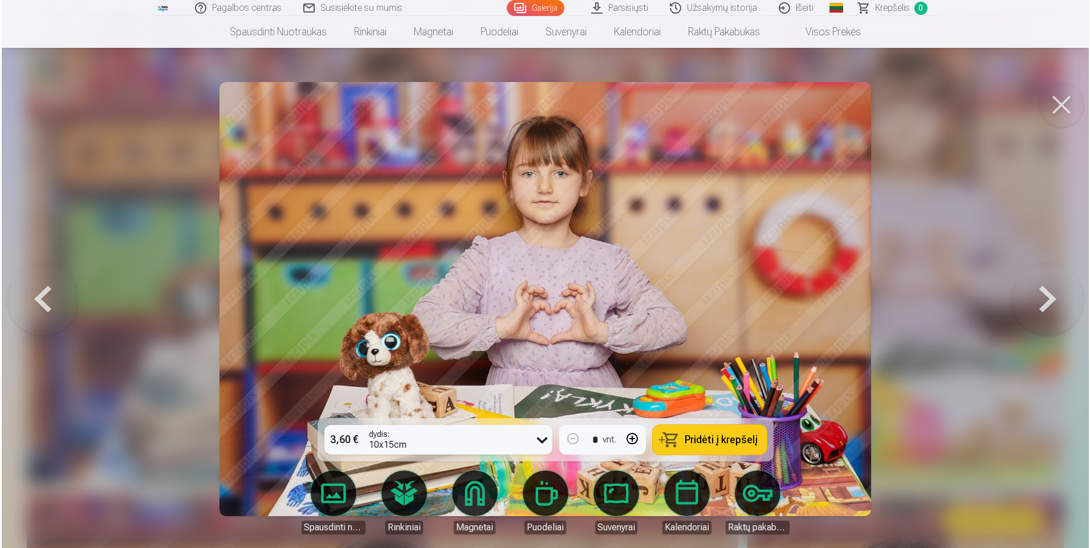
scroll to position [2969, 0]
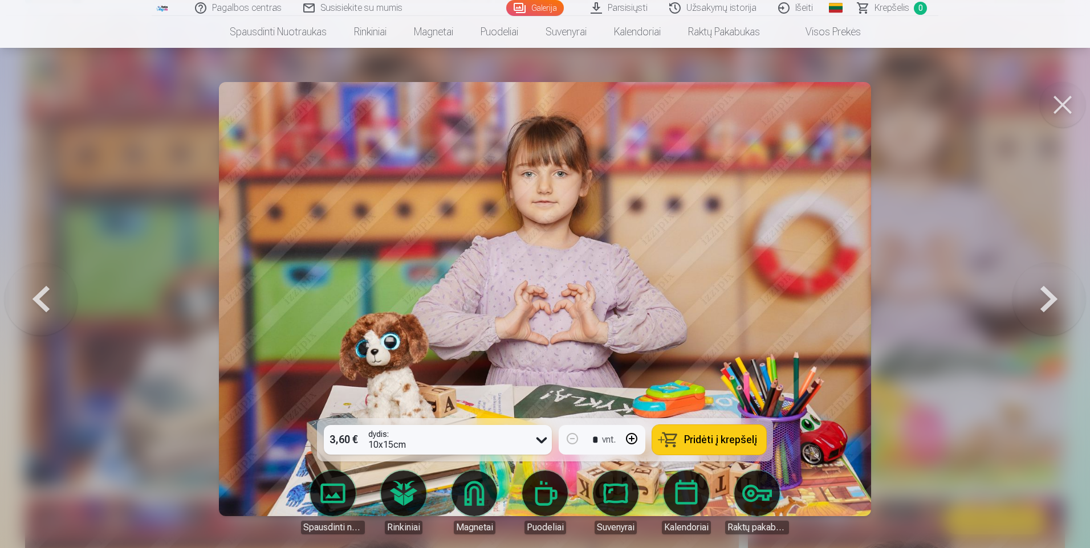
click at [1067, 92] on button at bounding box center [1063, 105] width 46 height 46
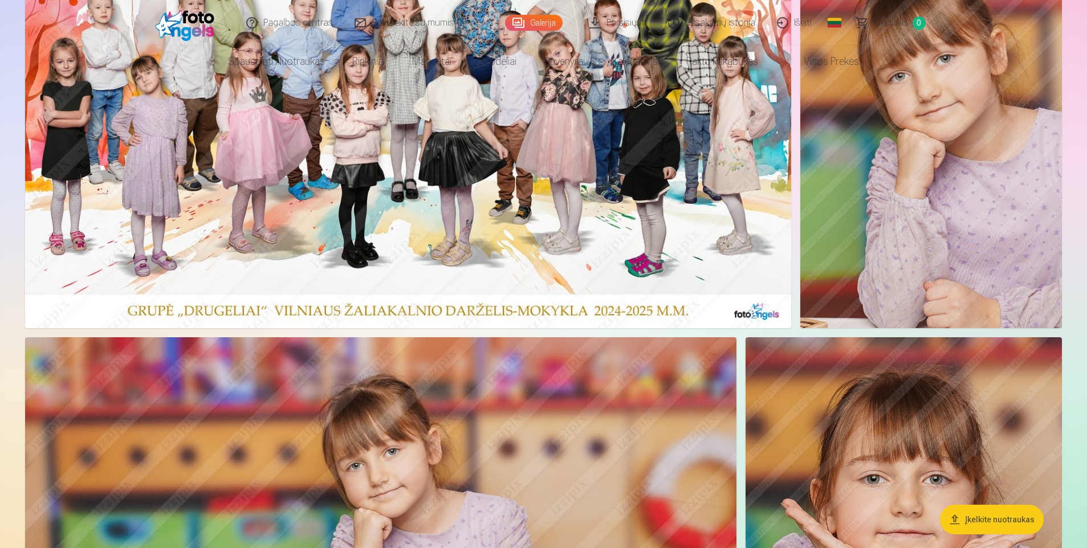
scroll to position [0, 0]
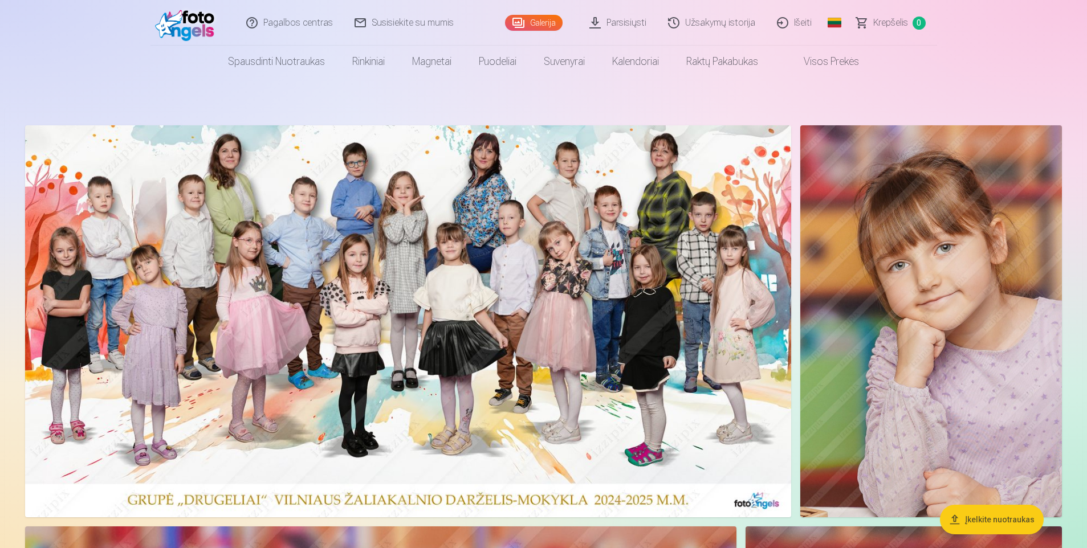
drag, startPoint x: 975, startPoint y: 404, endPoint x: 992, endPoint y: 190, distance: 214.4
